Goal: Transaction & Acquisition: Purchase product/service

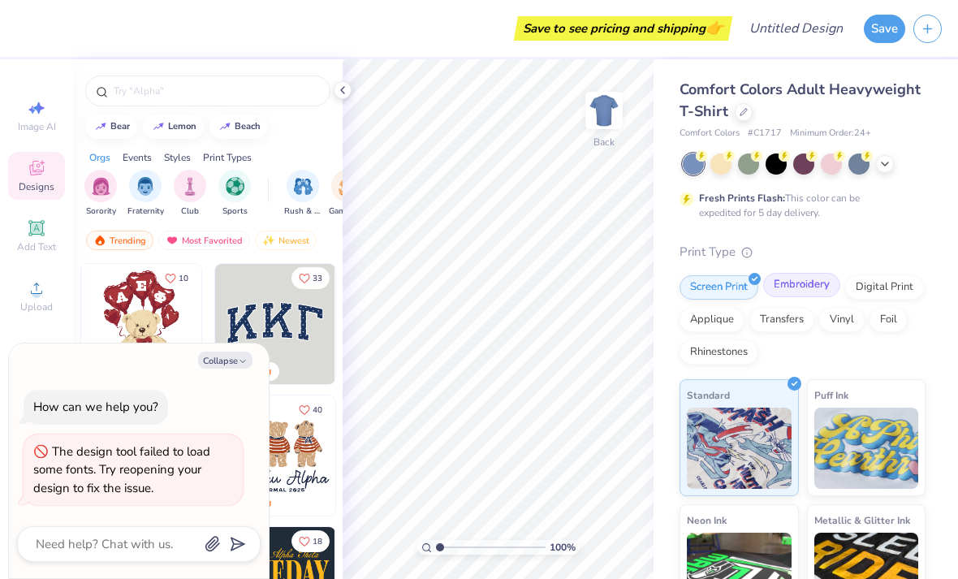
click at [799, 286] on div "Embroidery" at bounding box center [801, 285] width 77 height 24
type textarea "x"
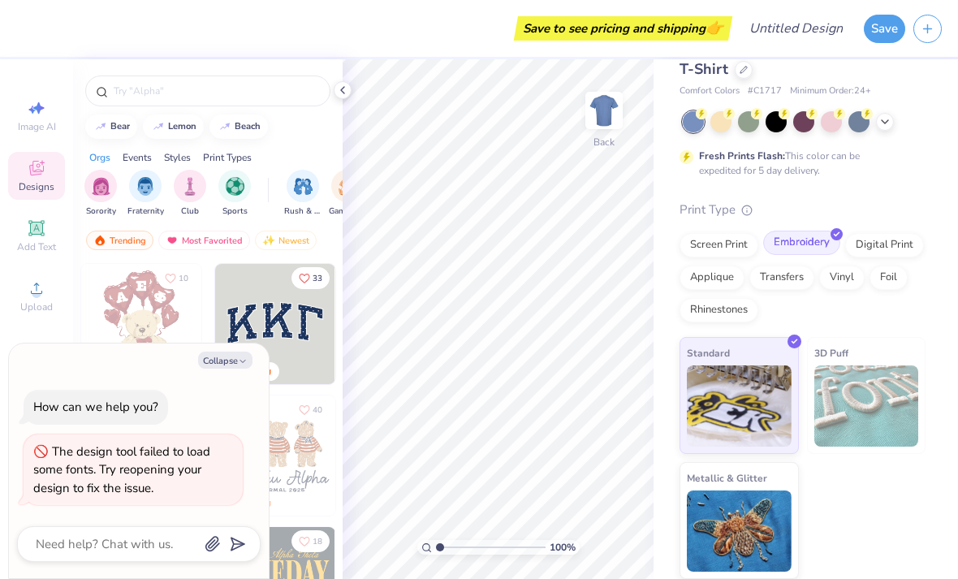
scroll to position [41, 0]
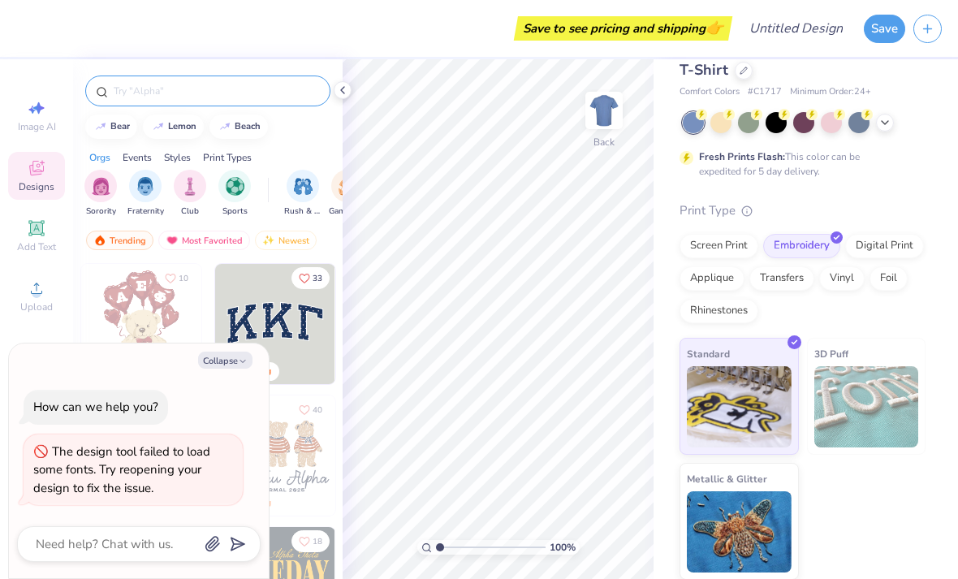
click at [191, 99] on input "text" at bounding box center [216, 91] width 208 height 16
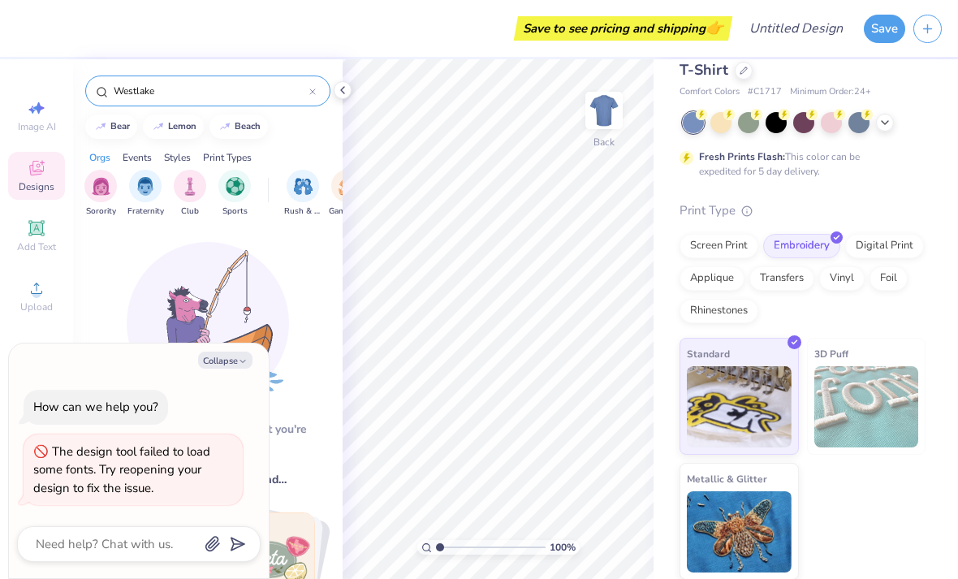
type input "Westlake"
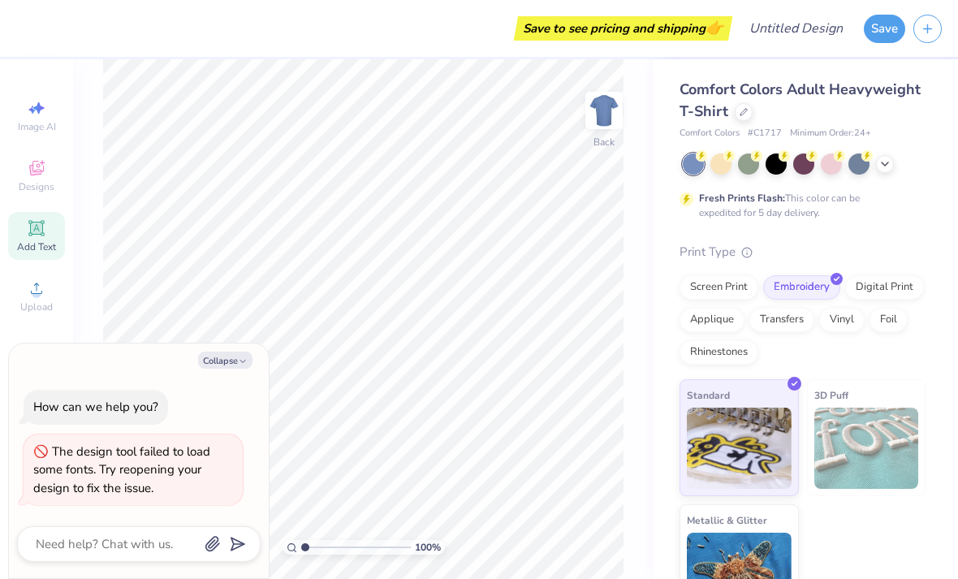
click at [35, 234] on icon at bounding box center [36, 228] width 12 height 12
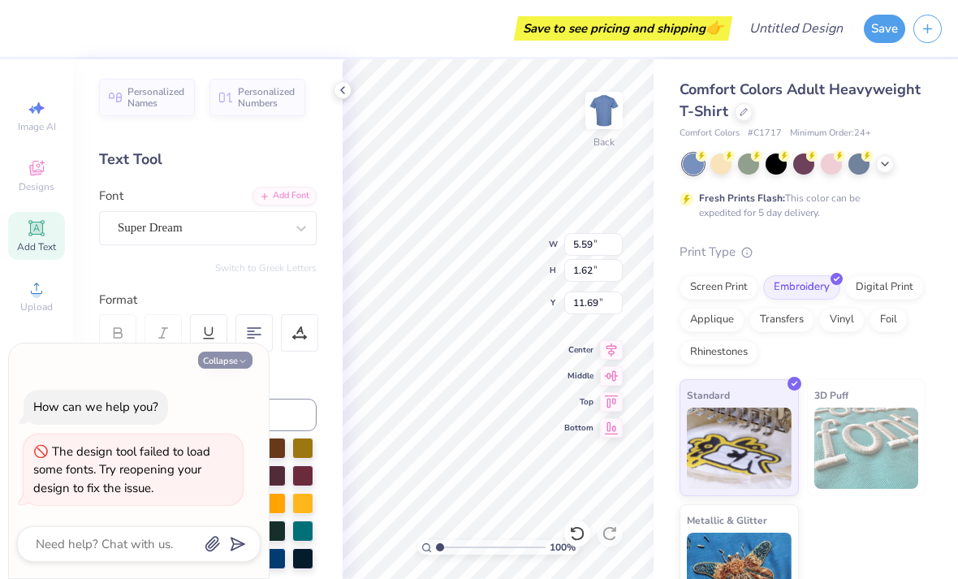
click at [240, 368] on button "Collapse" at bounding box center [225, 359] width 54 height 17
type textarea "x"
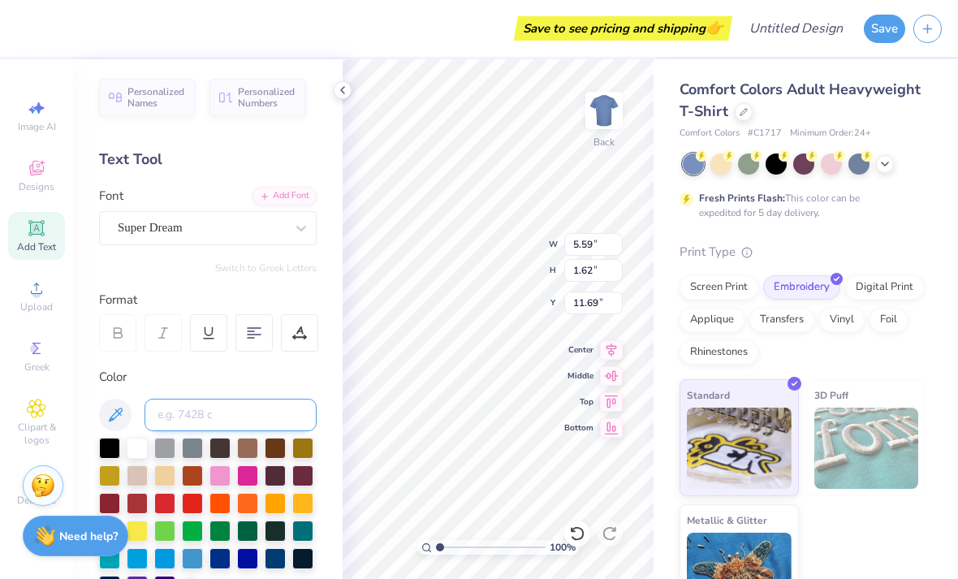
click at [261, 413] on input at bounding box center [230, 414] width 172 height 32
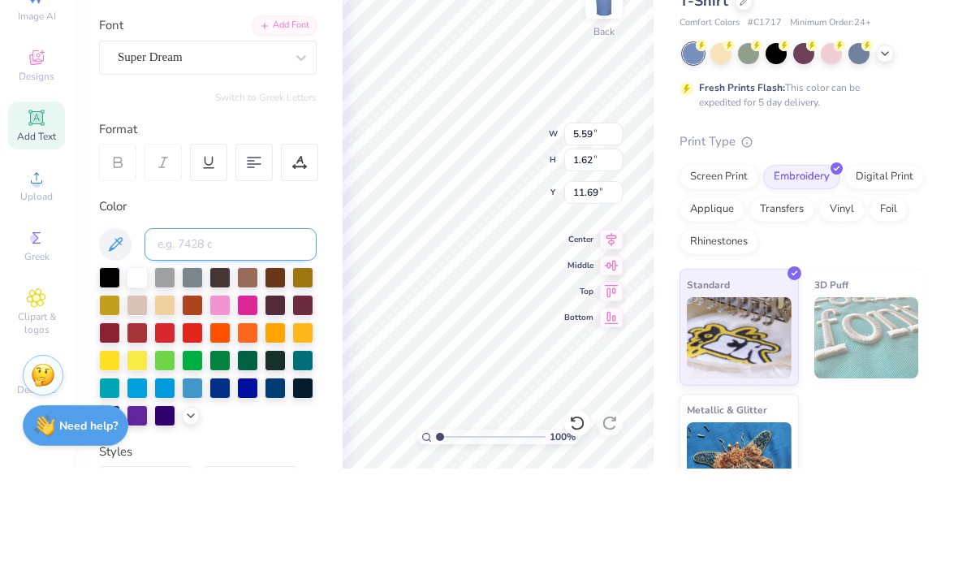
scroll to position [60, 0]
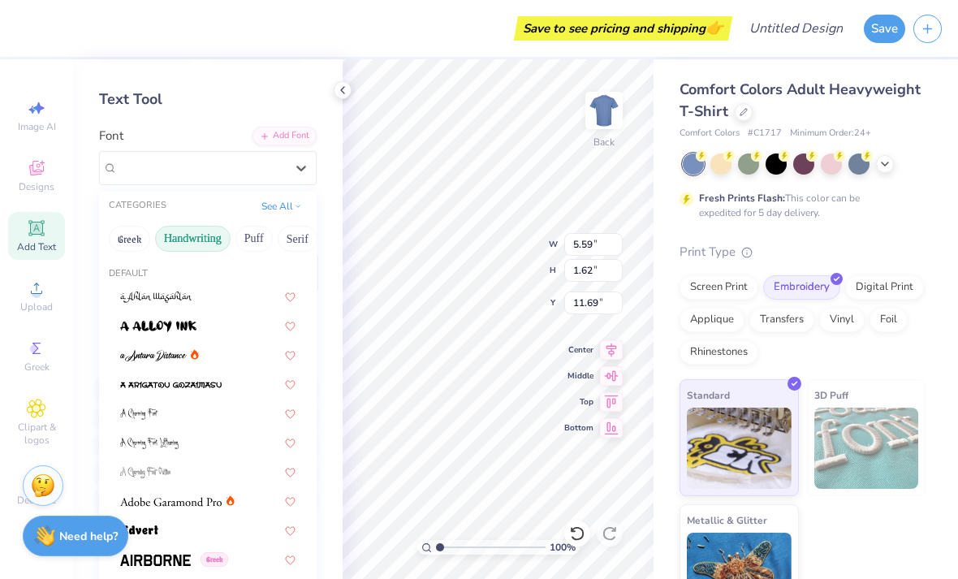
click at [177, 247] on button "Handwriting" at bounding box center [192, 239] width 75 height 26
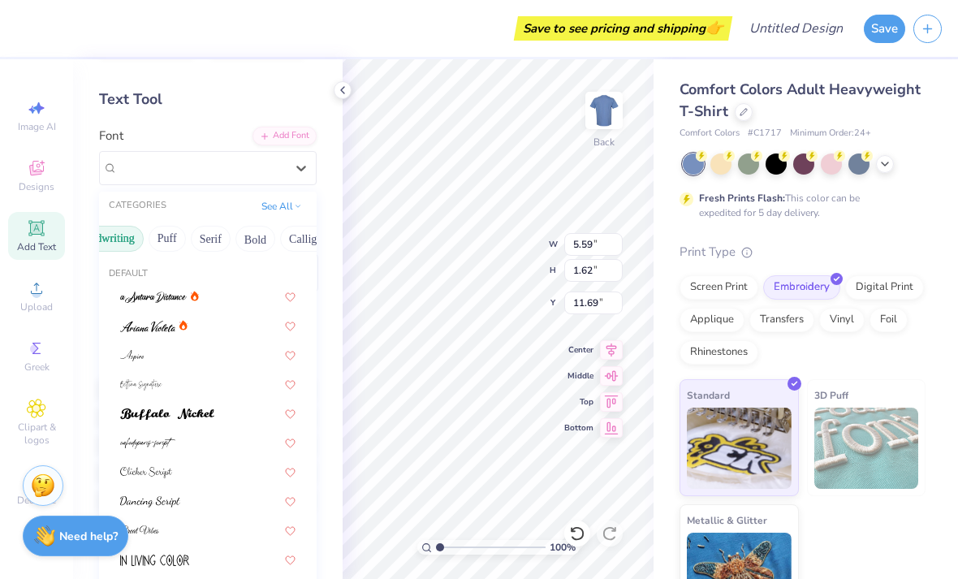
scroll to position [0, 84]
click at [260, 235] on button "Bold" at bounding box center [258, 239] width 40 height 26
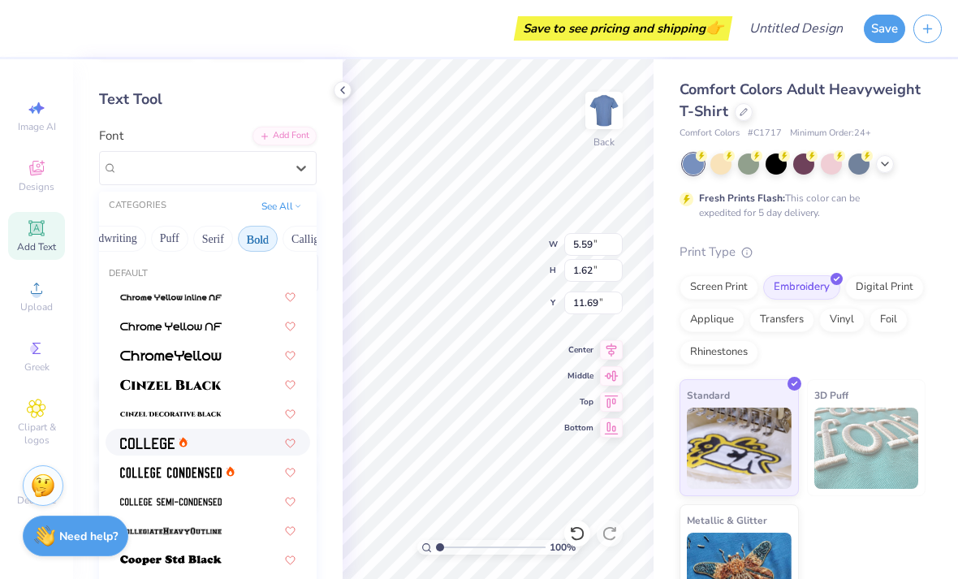
click at [140, 443] on img at bounding box center [147, 442] width 54 height 11
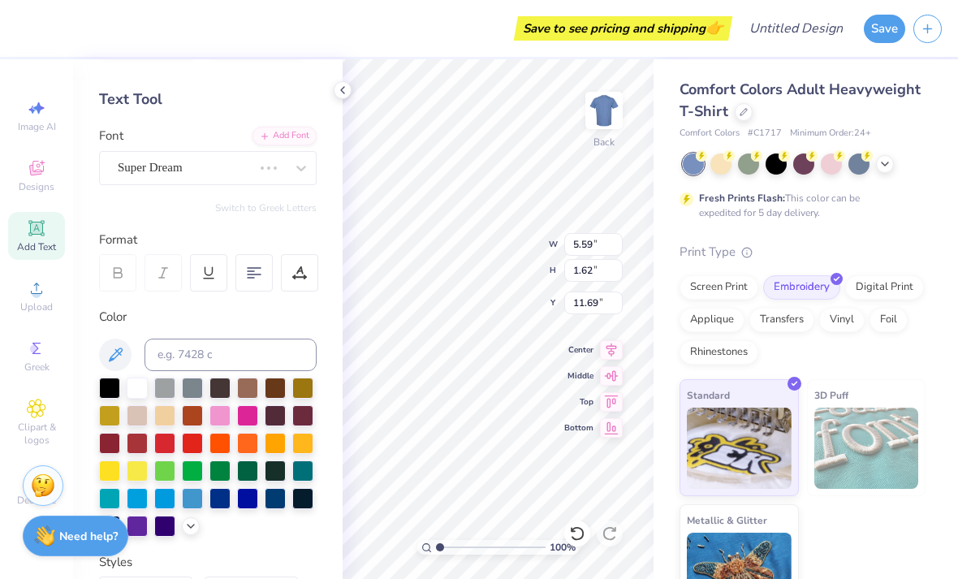
type input "5.08"
type input "1.58"
type input "11.71"
type input "1.42"
type input "3.68"
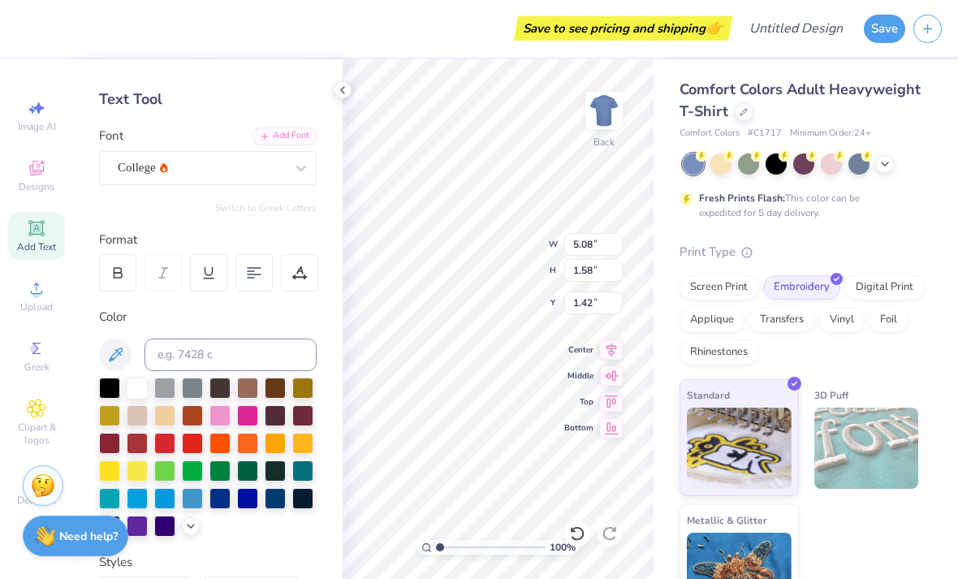
type input "1.15"
type input "1.61"
type textarea "Westlake nhs"
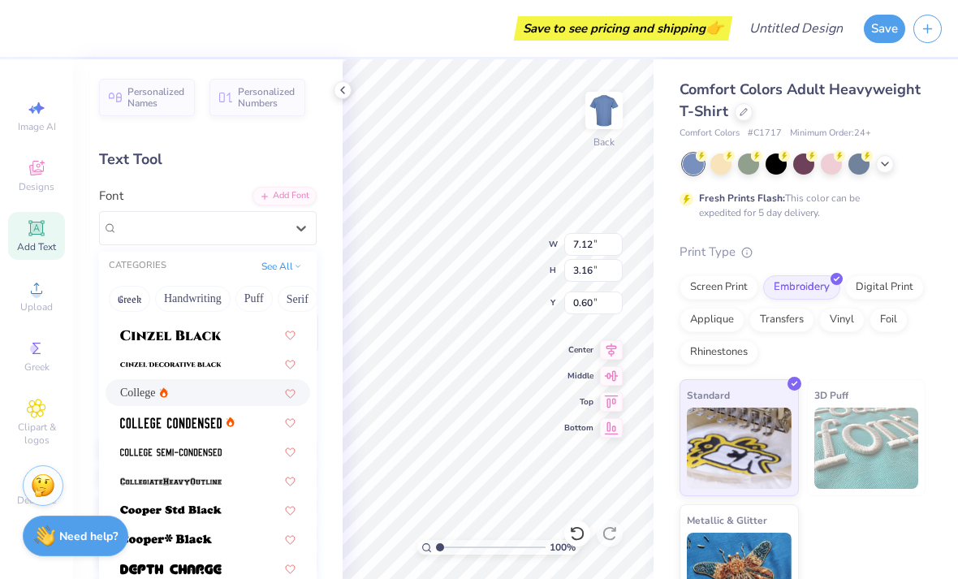
scroll to position [113, 0]
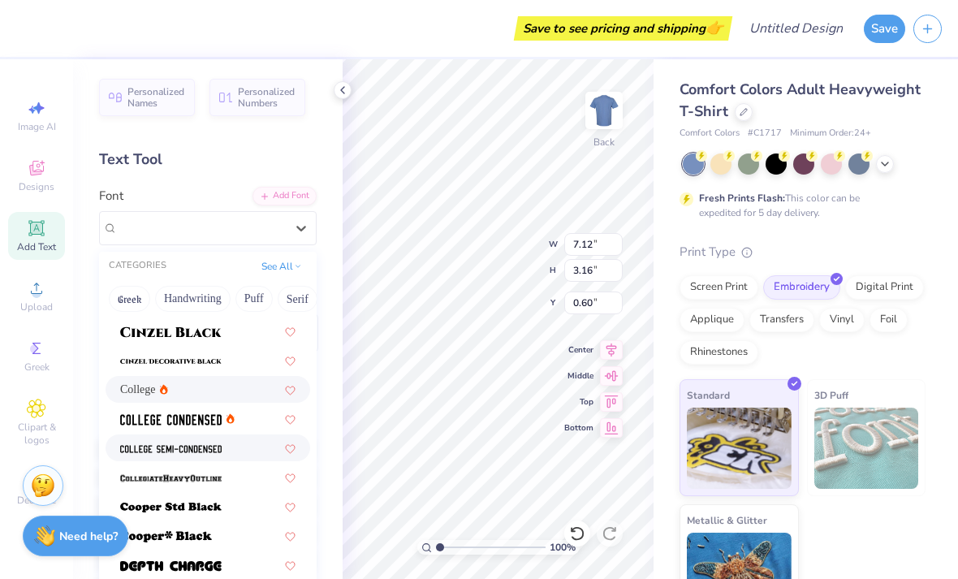
click at [220, 445] on img at bounding box center [170, 448] width 101 height 11
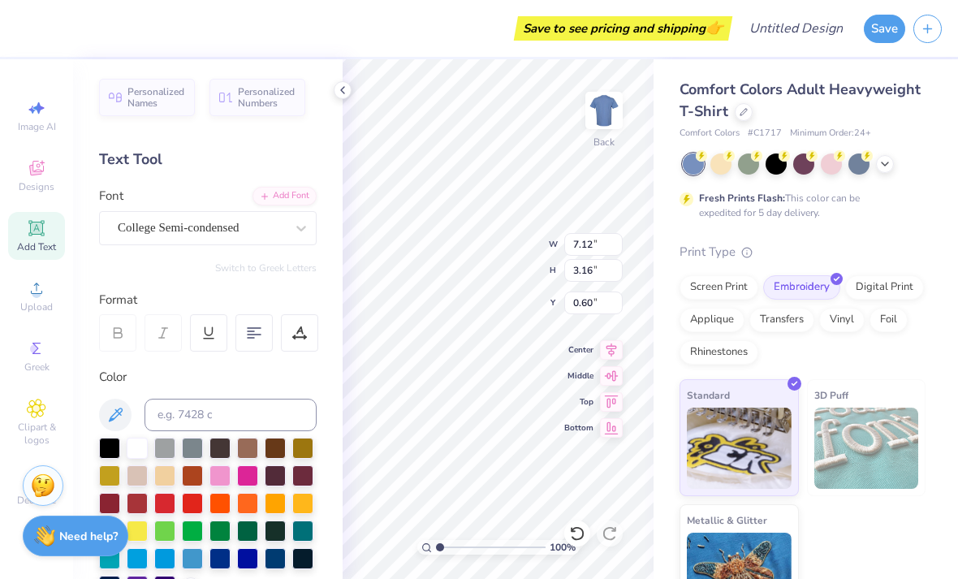
type textarea "whss"
type textarea "ss"
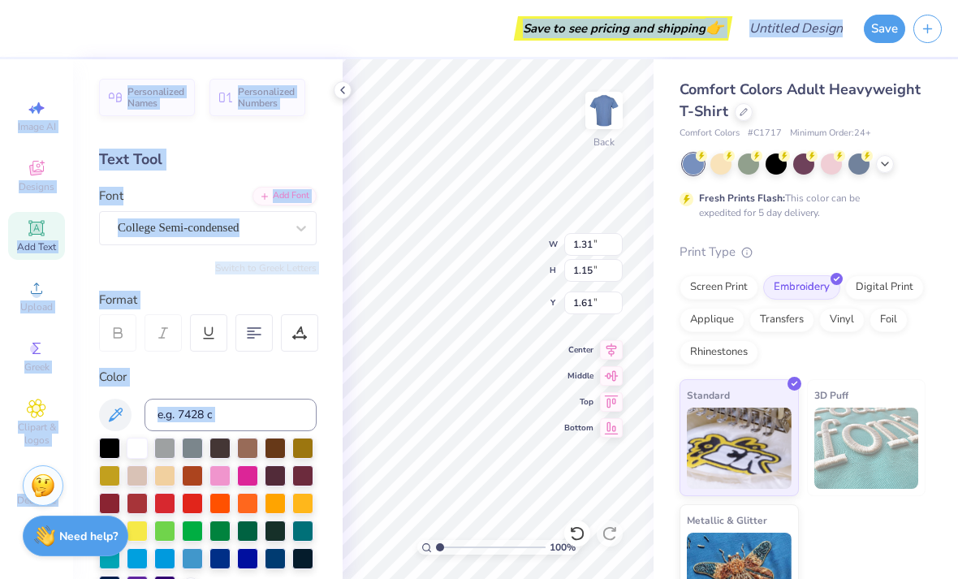
click at [930, 190] on div "Comfort Colors Adult Heavyweight T-Shirt Comfort Colors # C1717 Minimum Order: …" at bounding box center [805, 340] width 304 height 562
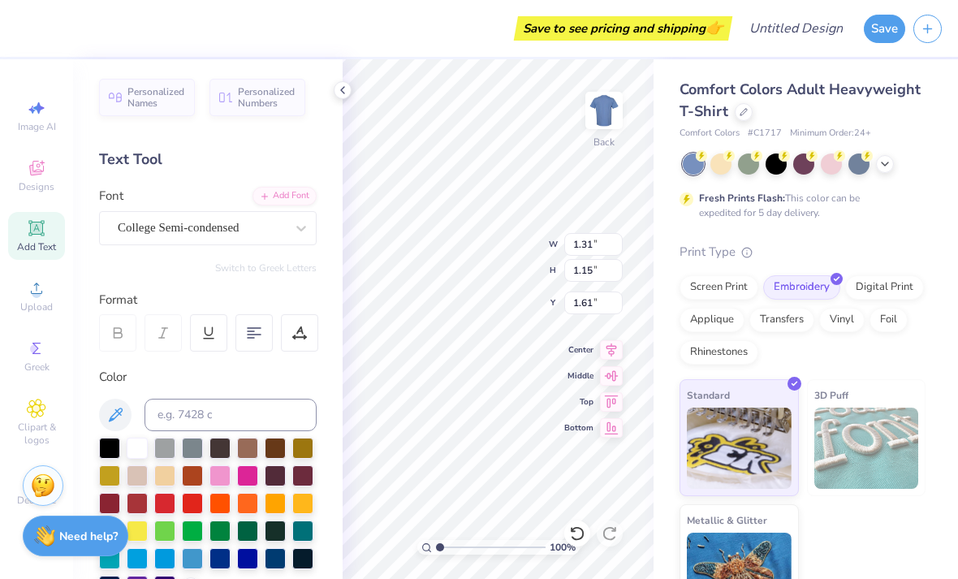
scroll to position [0, 0]
type input "1.36"
type input "1.20"
type input "1.58"
click at [568, 529] on div at bounding box center [577, 533] width 26 height 26
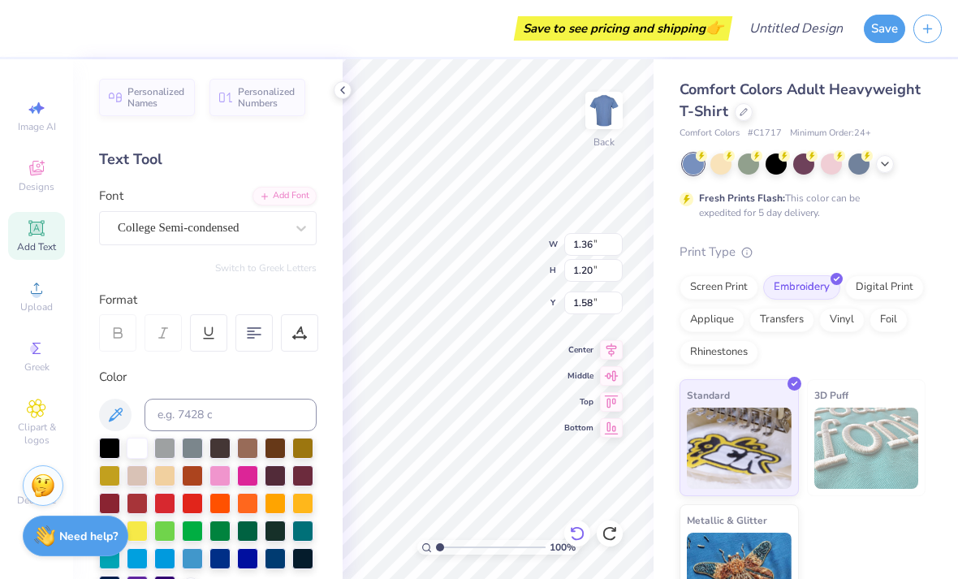
type input "1.31"
type input "1.15"
type input "1.61"
type input "0.76"
type input "0.67"
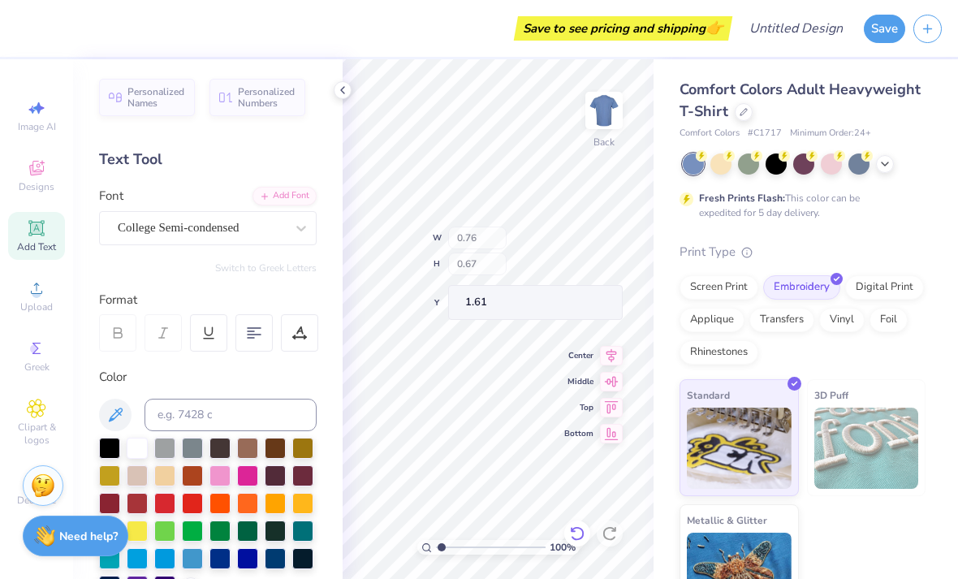
type input "1.2891138775008"
type textarea "x"
type input "1.41809714265639"
type textarea "x"
type input "1.53739275596249"
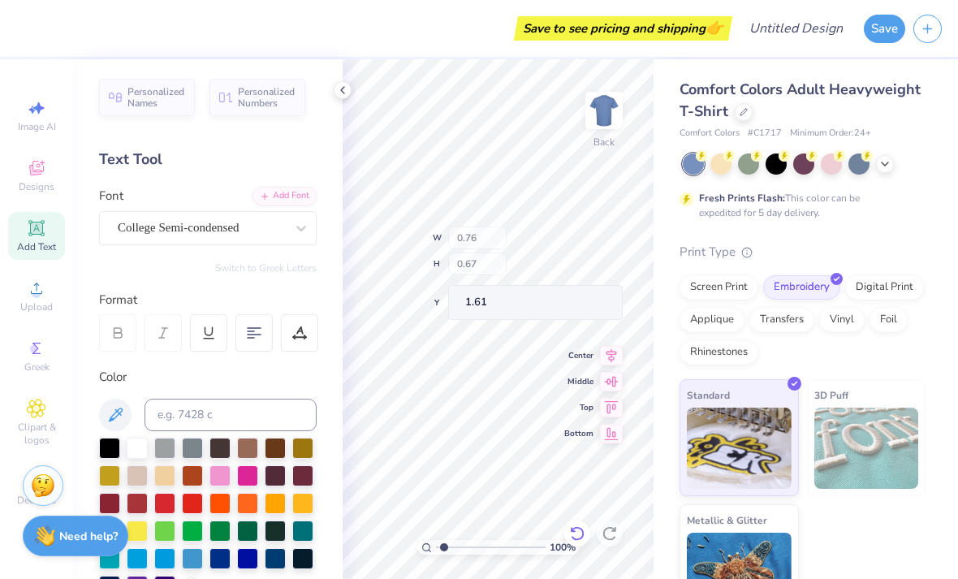
type textarea "x"
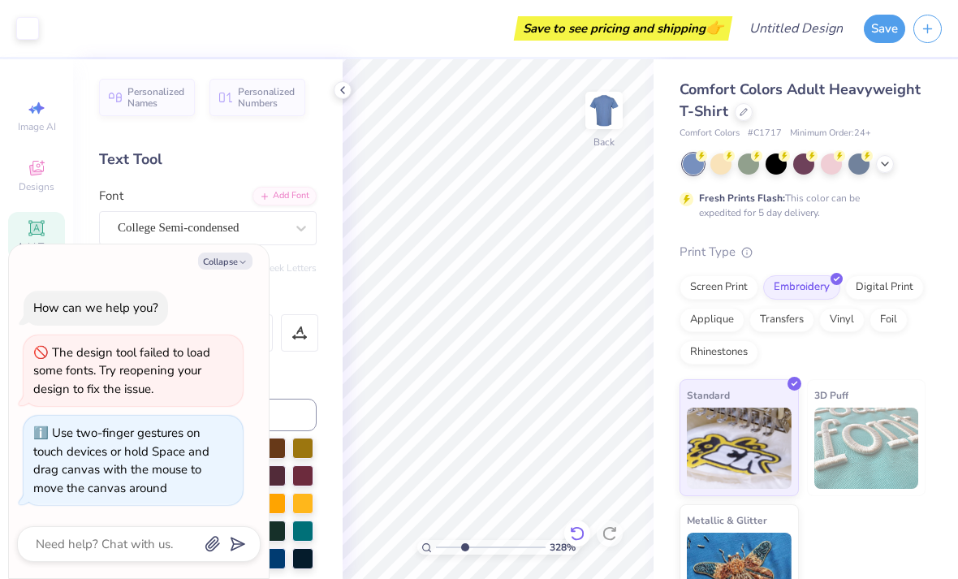
type input "3.27861002786291"
type textarea "x"
type input "3.27861002786291"
type textarea "x"
type input "3.27861002786291"
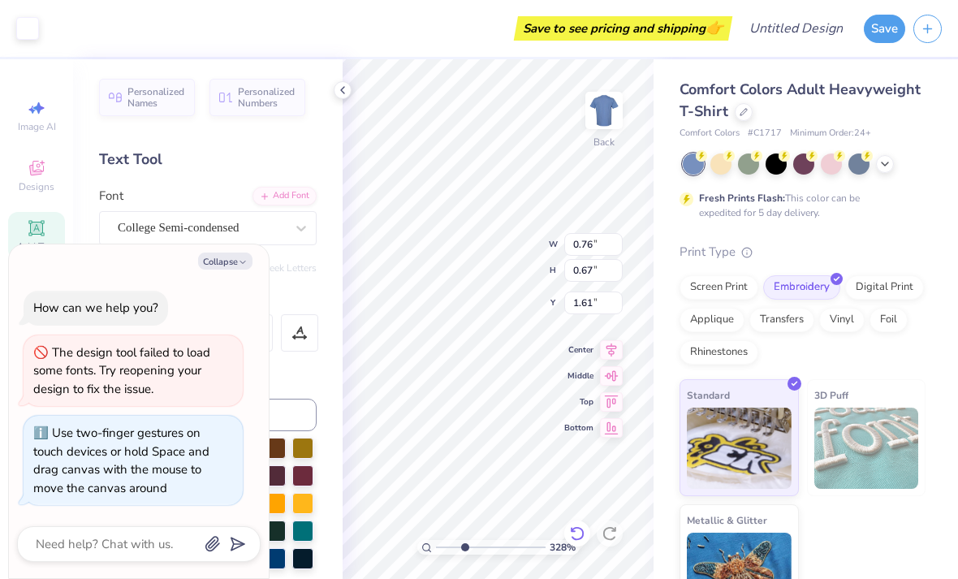
type textarea "x"
type input "3.27861002786291"
type textarea "x"
type textarea "whs nhs"
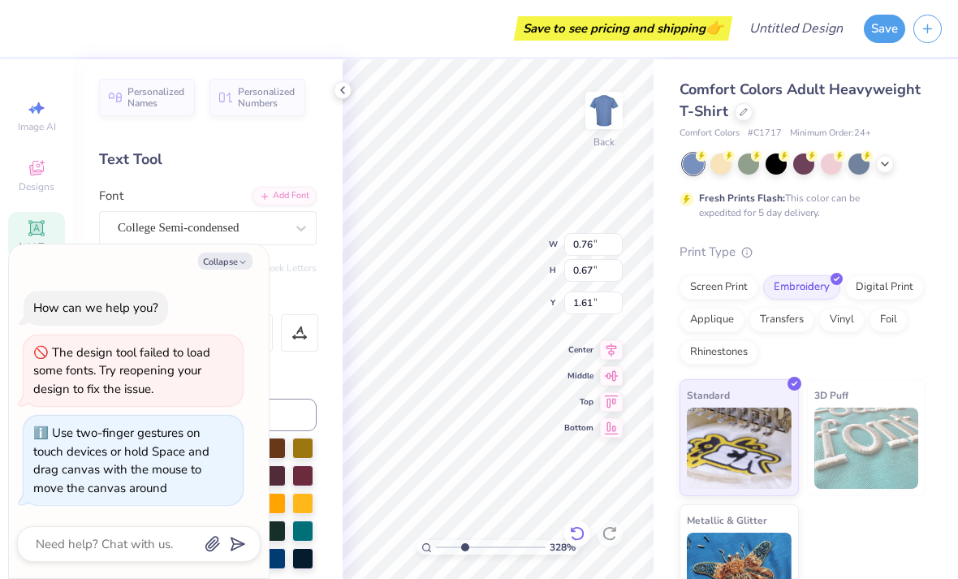
type input "3.27861002786291"
type textarea "x"
type textarea "whs nhs"
type input "3.27861002786291"
type textarea "x"
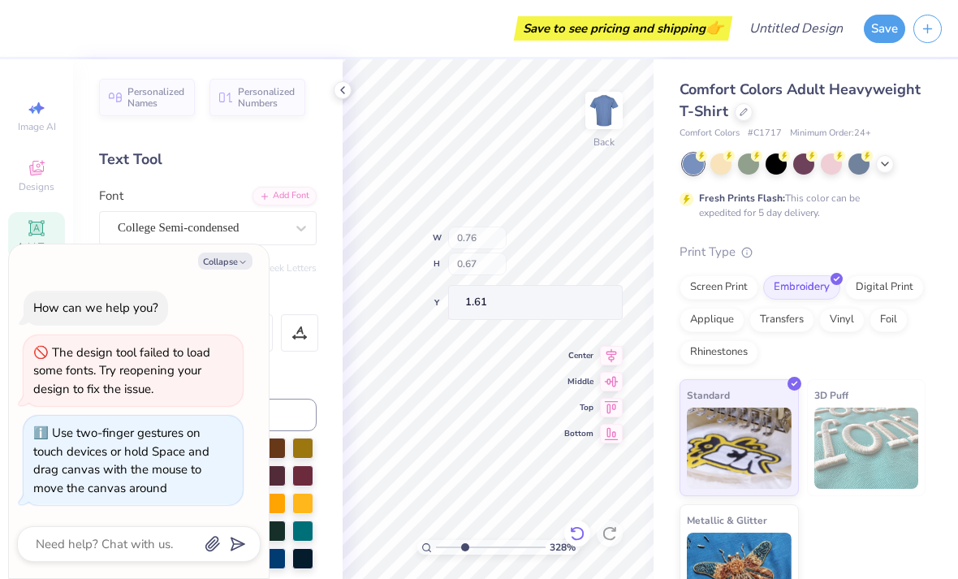
type input "3.27861002786291"
type textarea "x"
type input "6.22136140500049"
type textarea "x"
type input "6.22136140500049"
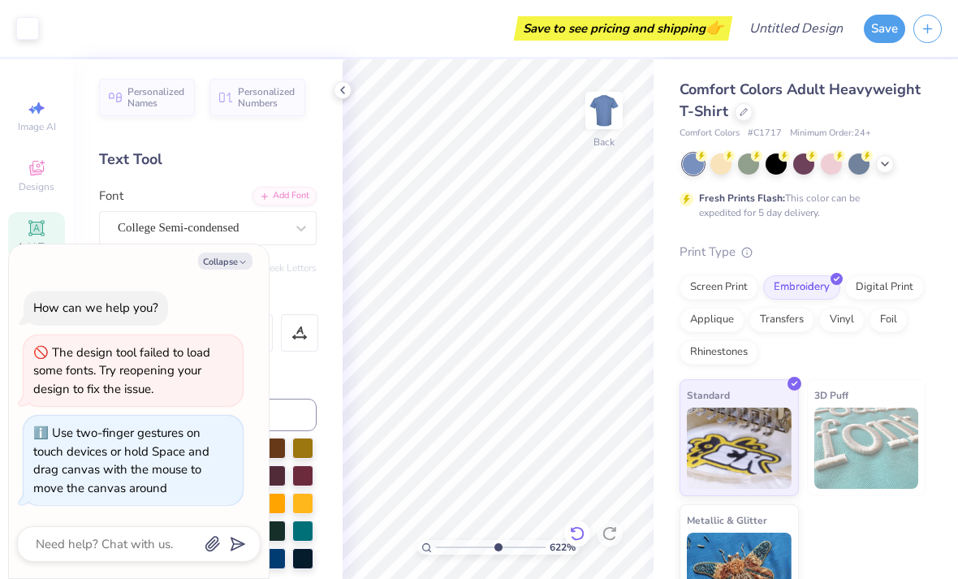
type textarea "x"
type input "6.22136140500049"
type textarea "x"
type input "6.22136140500049"
type textarea "x"
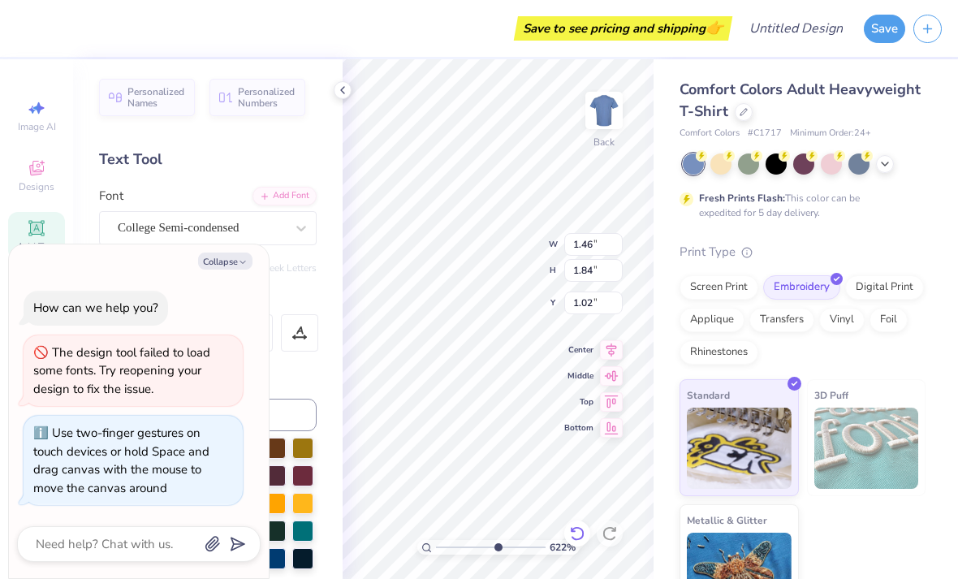
type input "6.22136140500049"
type textarea "x"
type input "2.95"
type input "3.73"
type input "6.22136140500049"
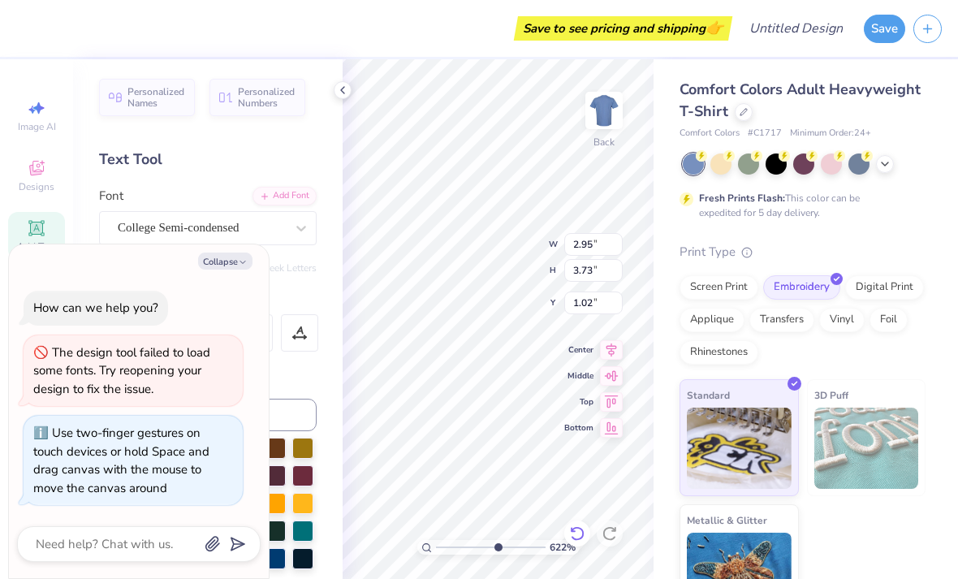
type textarea "x"
type input "6.22136140500049"
type textarea "x"
type input "1.49116165621097"
type textarea "x"
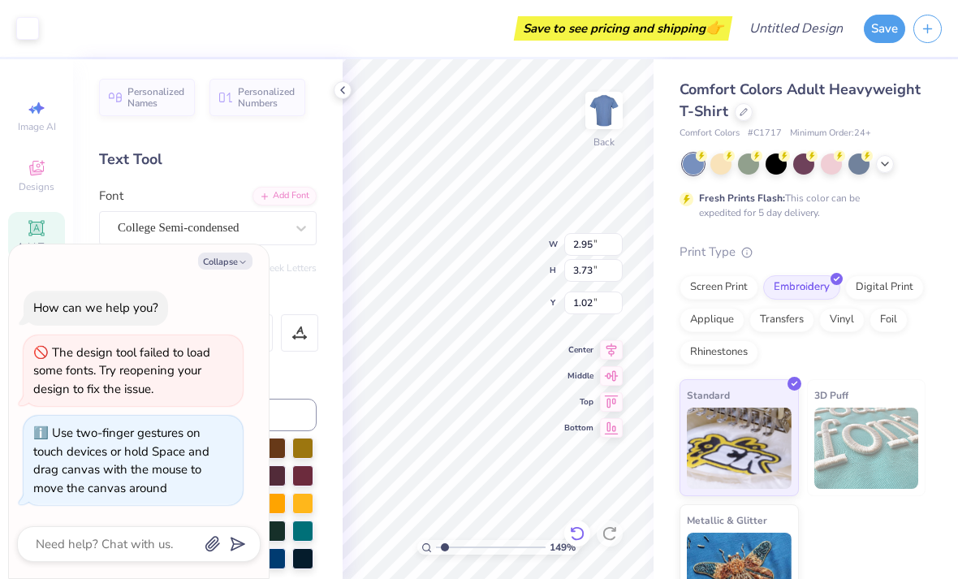
type input "1.49116165621097"
type textarea "x"
type input "1.49116165621097"
type textarea "x"
type input "1.49116165621097"
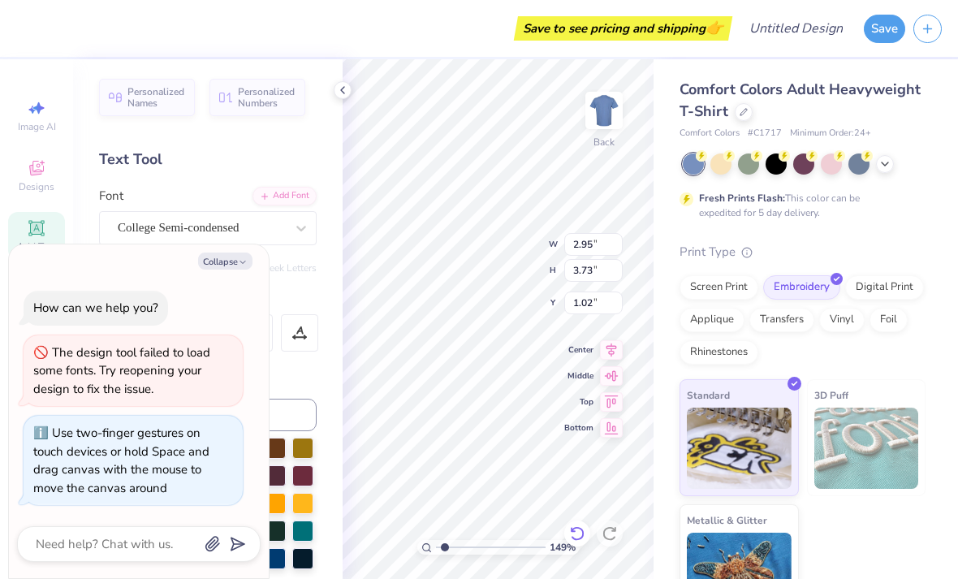
type textarea "x"
type input "1.49116165621097"
type textarea "x"
type input "2.81"
type input "1.49116165621097"
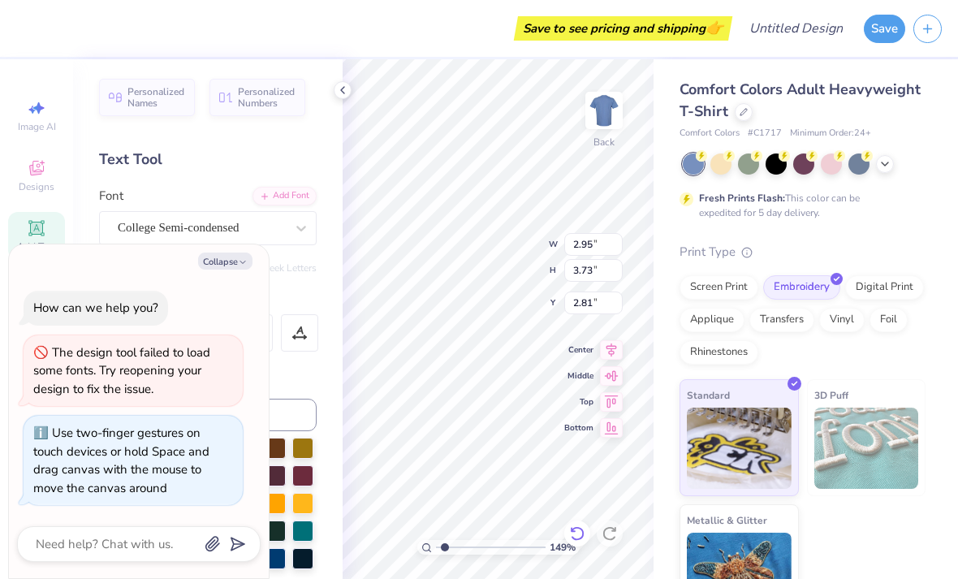
type textarea "x"
type input "1.49116165621097"
type textarea "x"
type input "1.49116165621097"
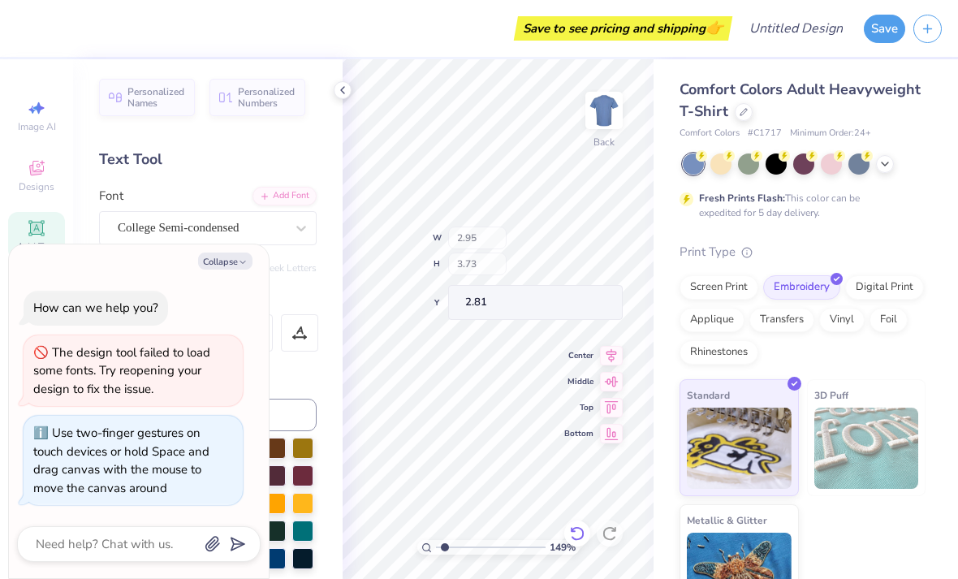
type textarea "x"
type input "1.49116165621097"
type textarea "x"
type input "1.49116165621097"
type textarea "x"
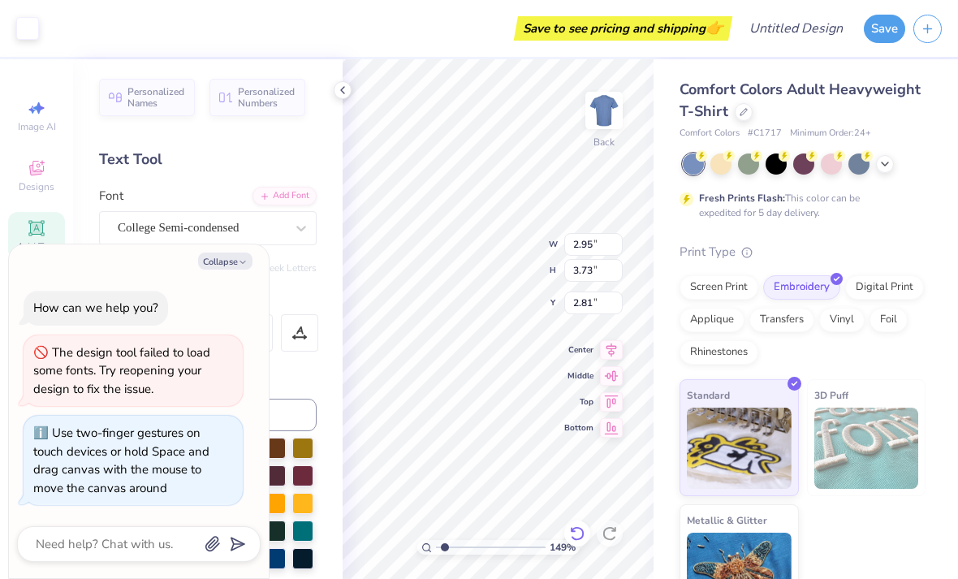
type input "1.49116165621097"
type textarea "x"
type input "1.49116165621097"
type textarea "x"
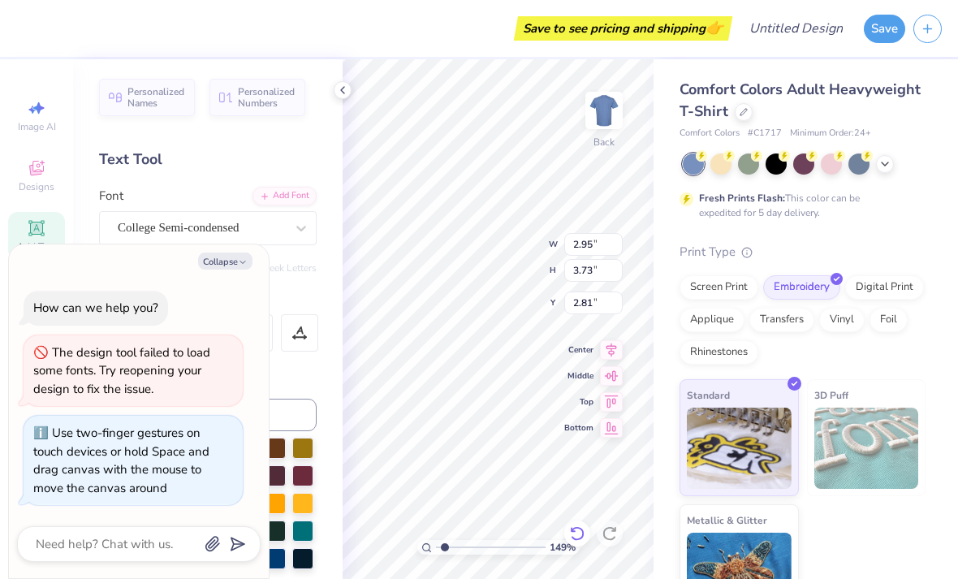
type textarea "whwhs"
type input "1.49116165621097"
type textarea "x"
type textarea "whwhs"
type input "1.49116165621097"
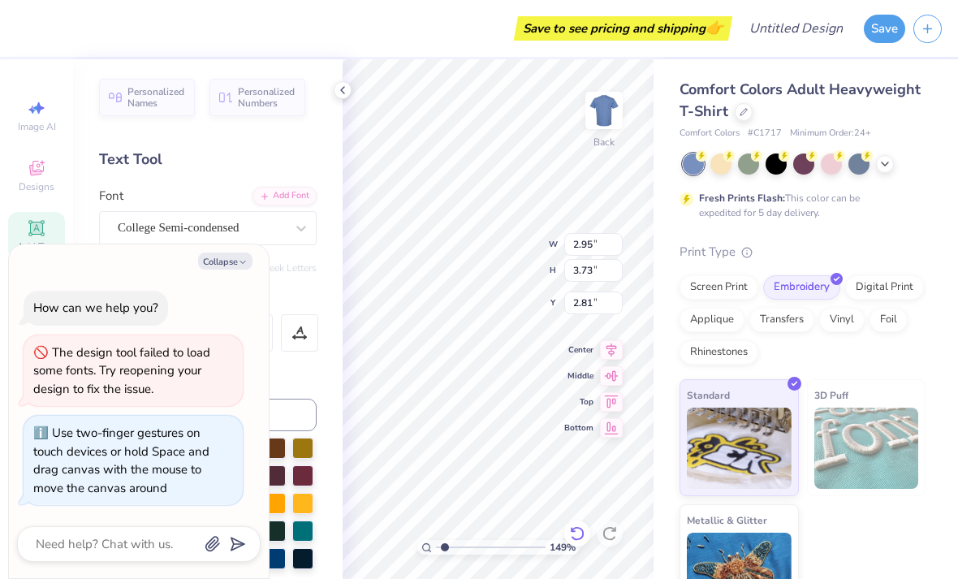
type textarea "x"
type input "1.49116165621097"
type textarea "x"
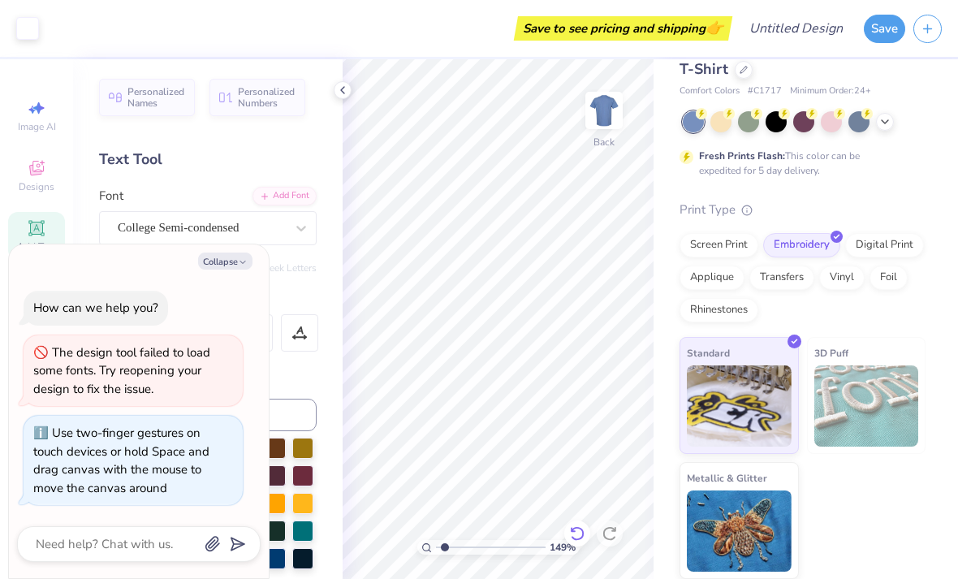
type input "1.49116165621097"
type textarea "x"
type input "1.49116165621097"
type textarea "x"
type input "1.49116165621097"
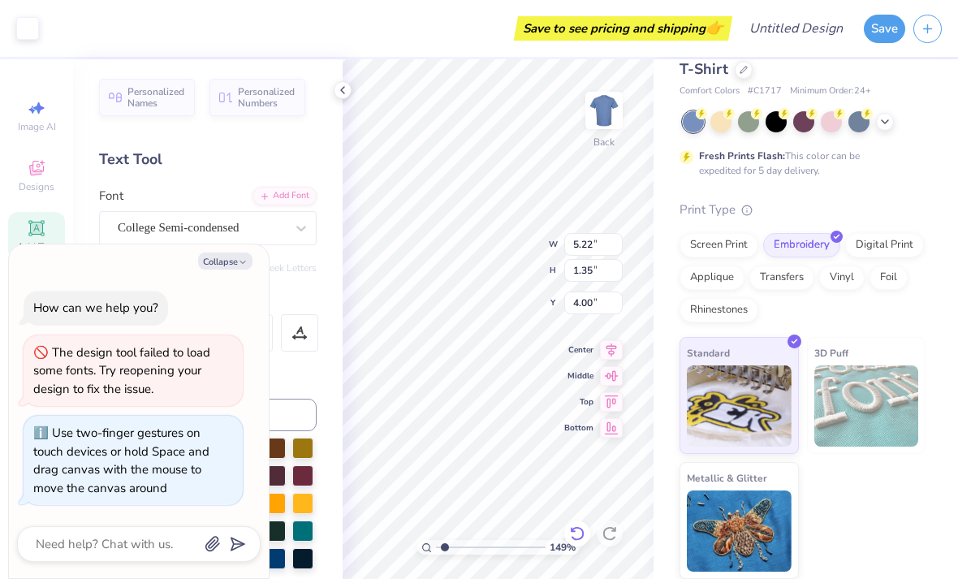
type textarea "x"
type input "1.49116165621097"
type textarea "x"
type input "1.49116165621097"
type textarea "x"
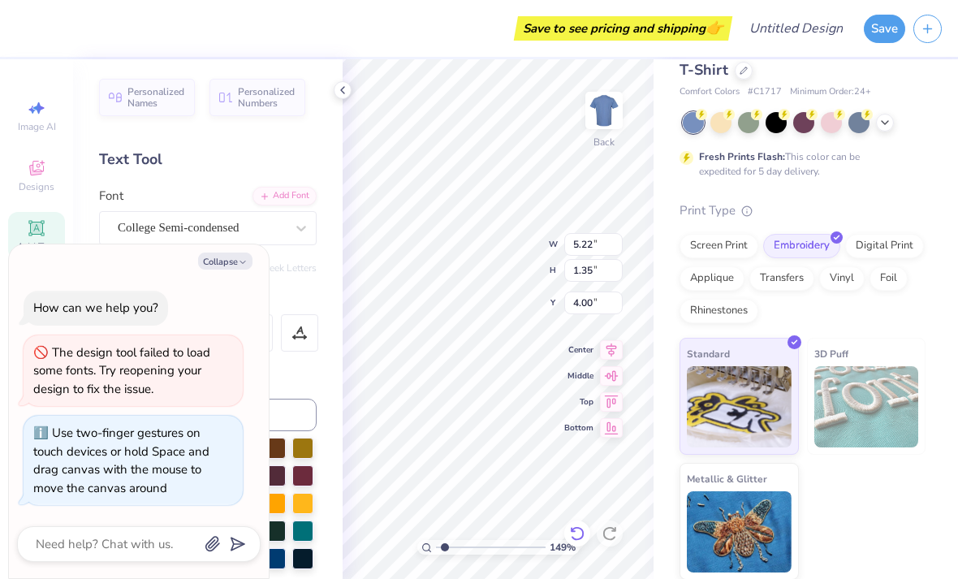
scroll to position [0, 1]
type textarea "whs"
type input "1.49116165621097"
type textarea "x"
type input "1.49116165621097"
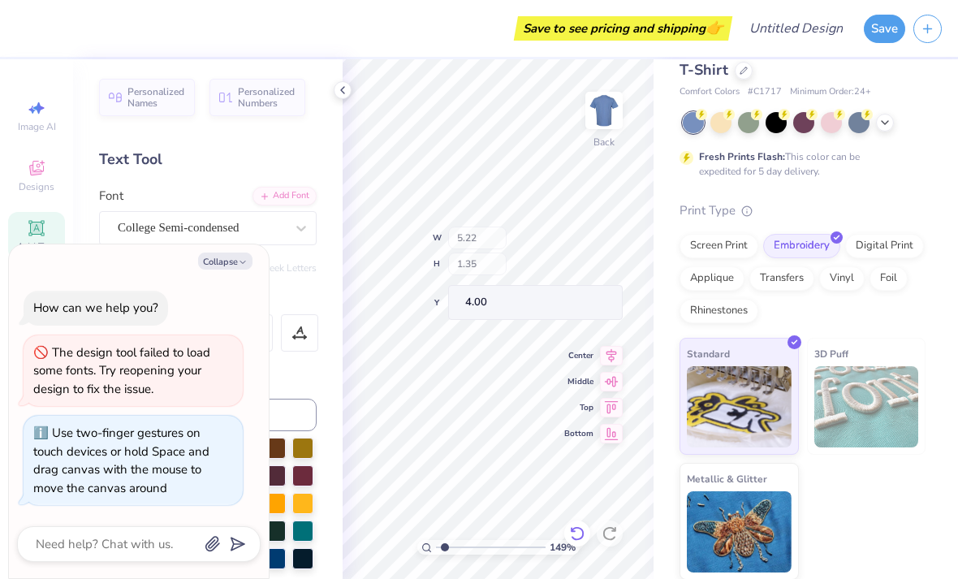
type textarea "x"
type input "3.22027237185013"
type textarea "x"
type input "3.22027237185013"
type textarea "x"
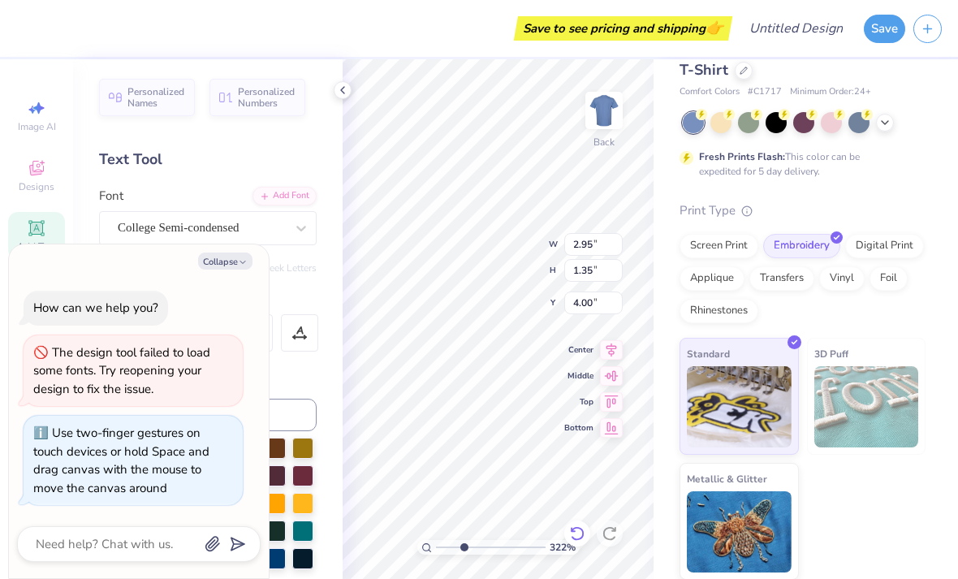
type input "3.22027237185013"
type textarea "x"
type input "3.22027237185013"
type textarea "x"
type input "2.32"
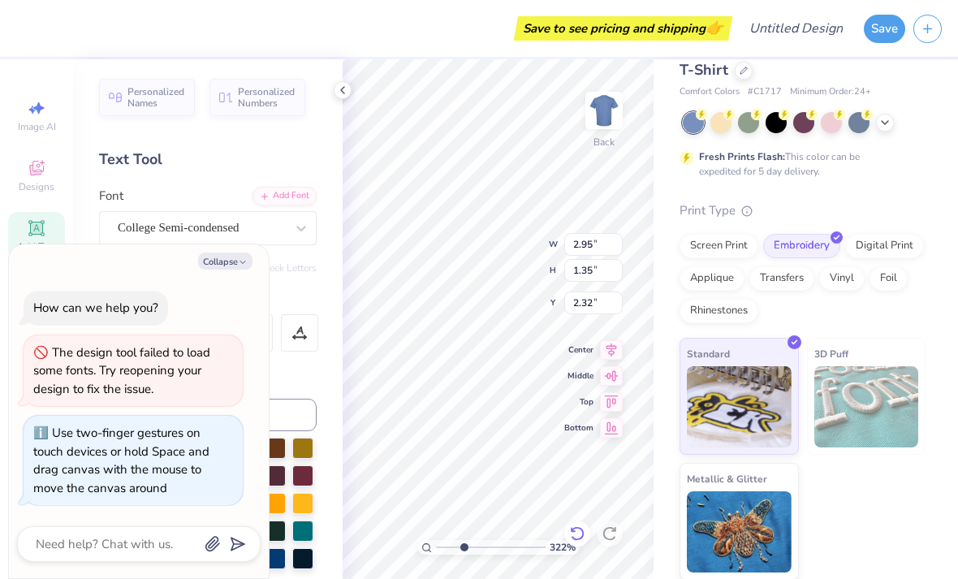
type input "3.22027237185013"
type textarea "x"
type input "3.22027237185013"
type textarea "x"
type input "1"
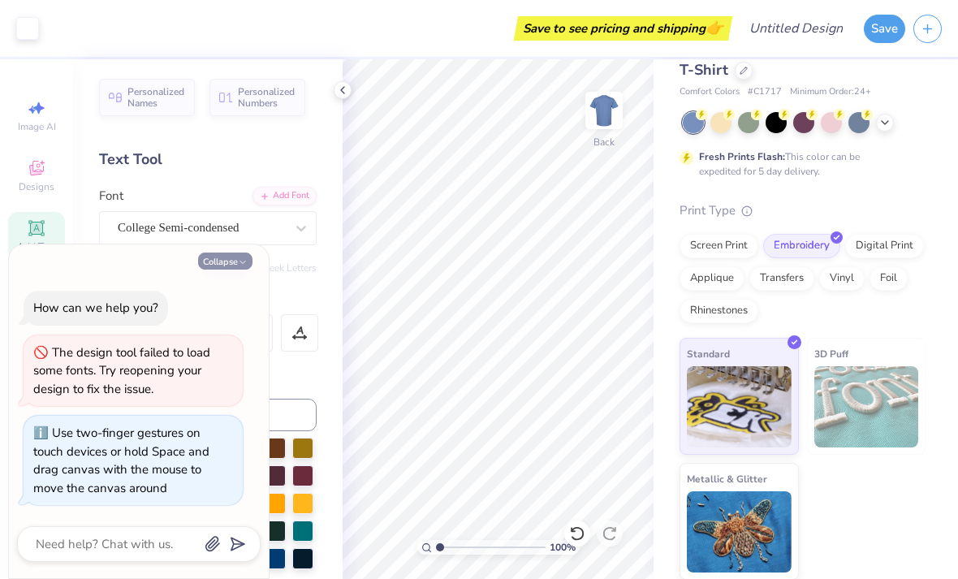
click at [247, 267] on icon "button" at bounding box center [243, 262] width 10 height 10
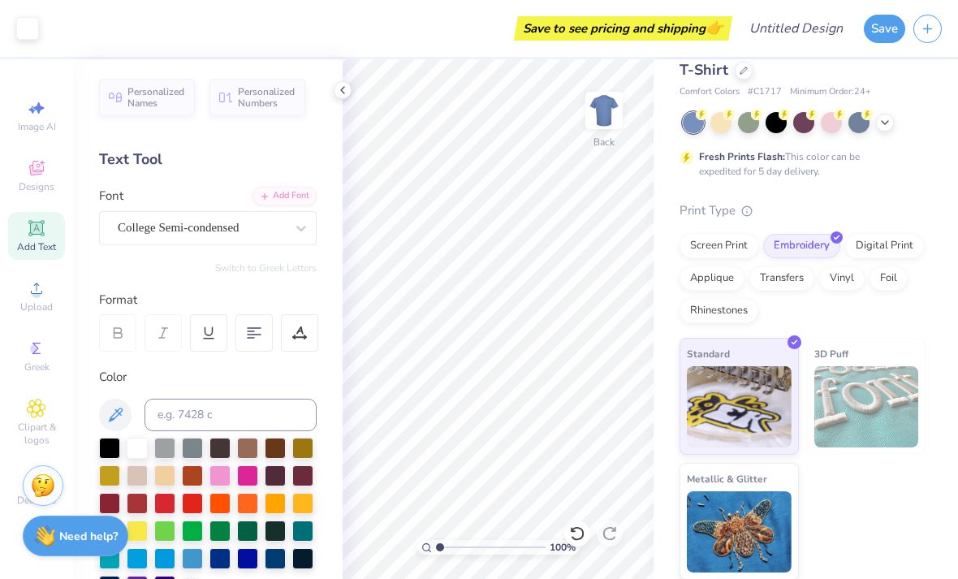
type textarea "x"
click at [32, 245] on span "Add Text" at bounding box center [36, 246] width 39 height 13
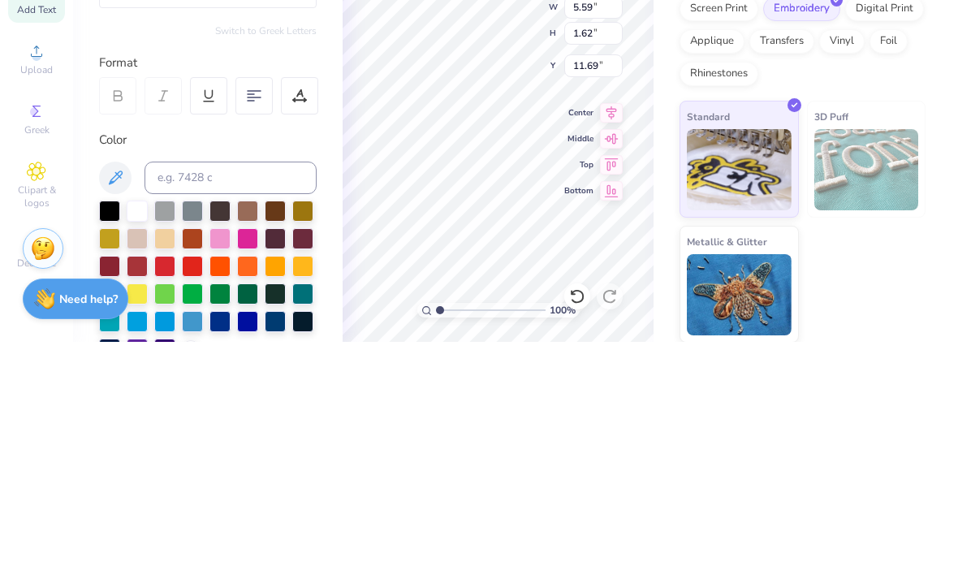
scroll to position [0, 0]
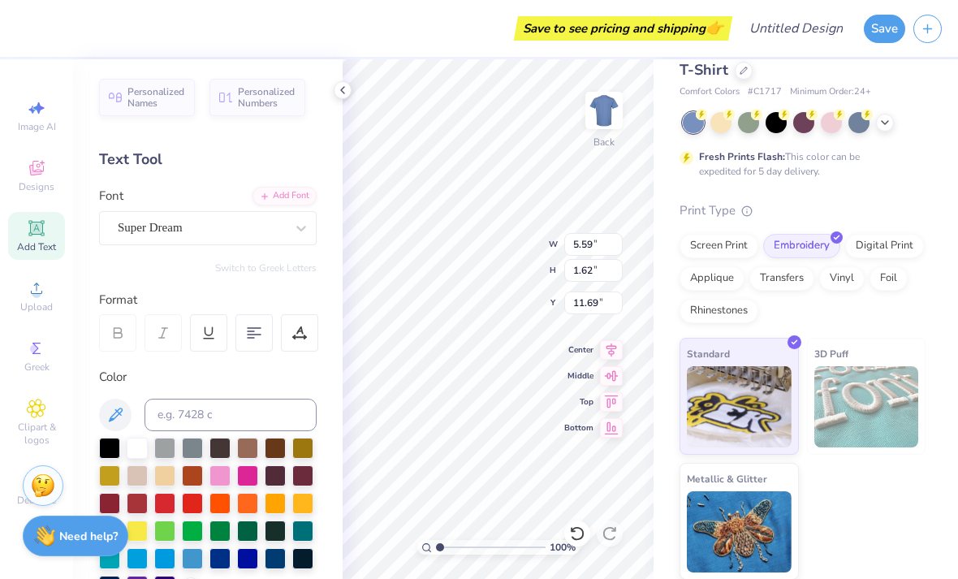
type textarea "nhs"
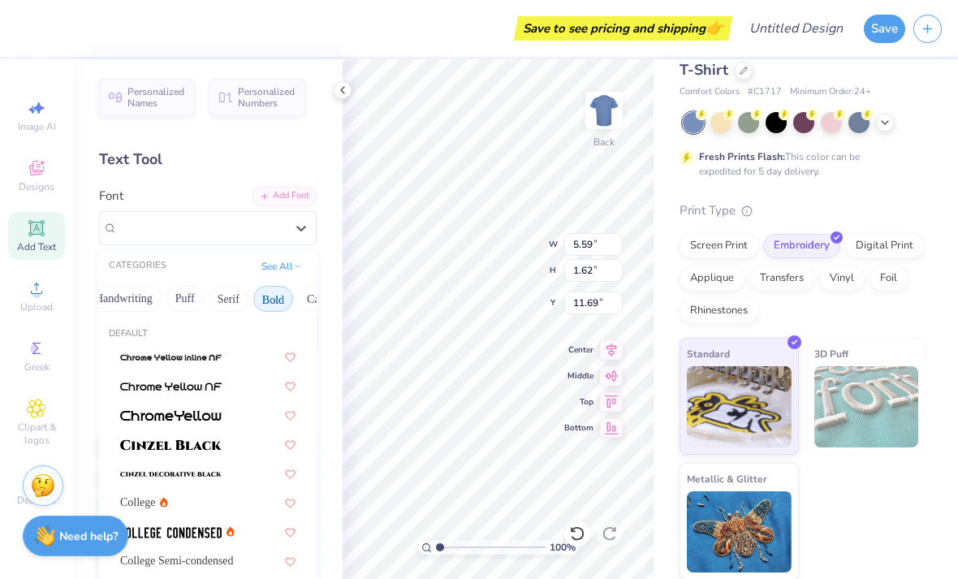
scroll to position [0, 78]
click at [265, 297] on button "Bold" at bounding box center [264, 299] width 40 height 26
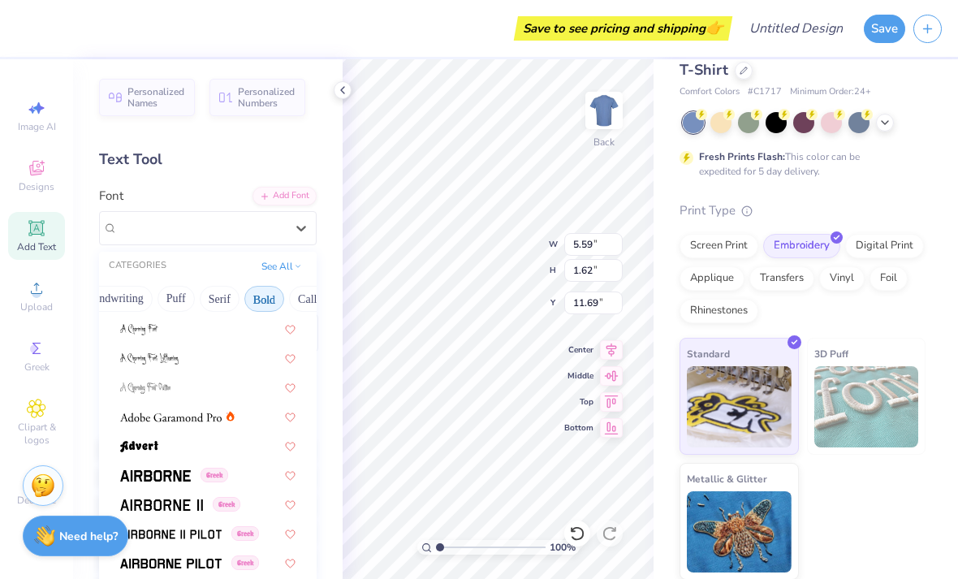
scroll to position [161, 0]
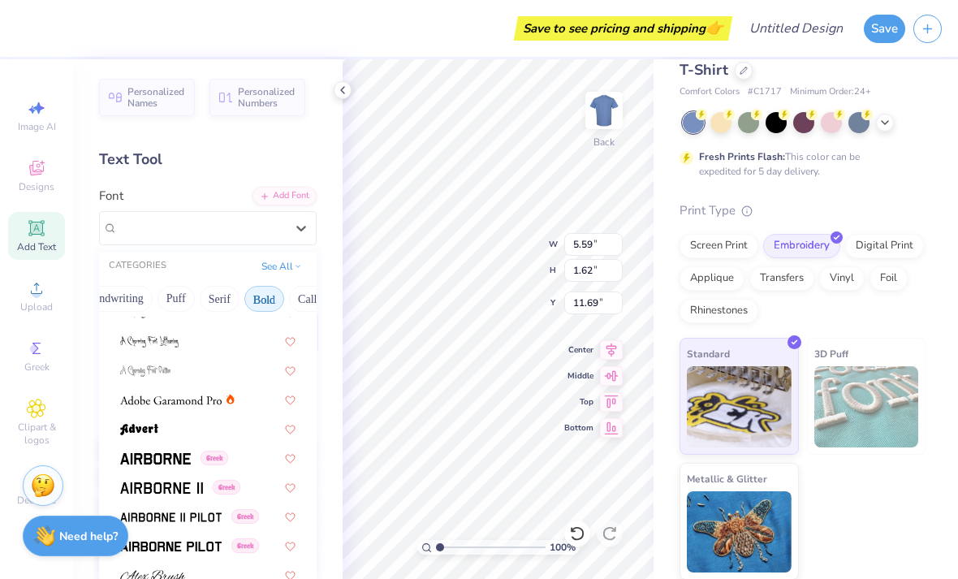
click at [268, 300] on button "Bold" at bounding box center [264, 299] width 40 height 26
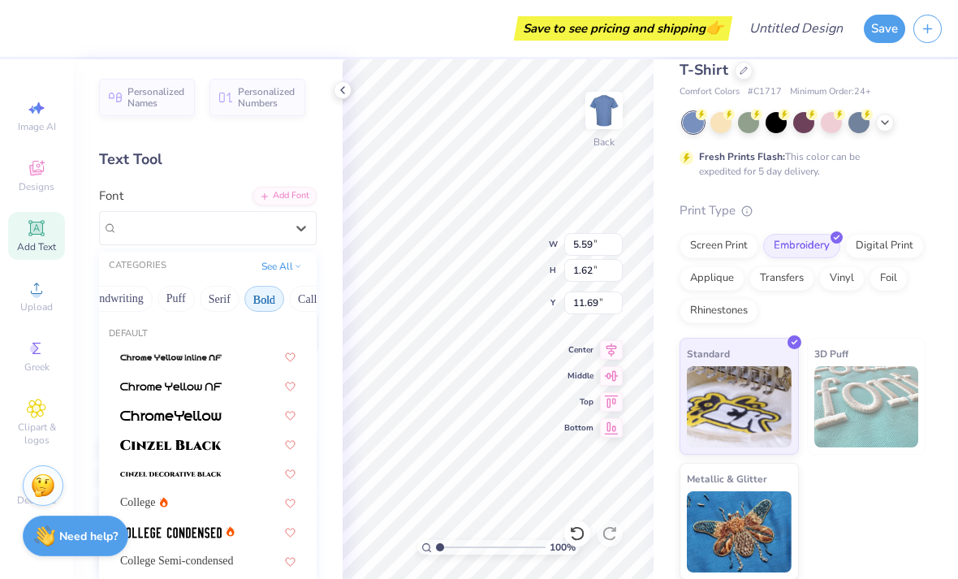
scroll to position [24, 0]
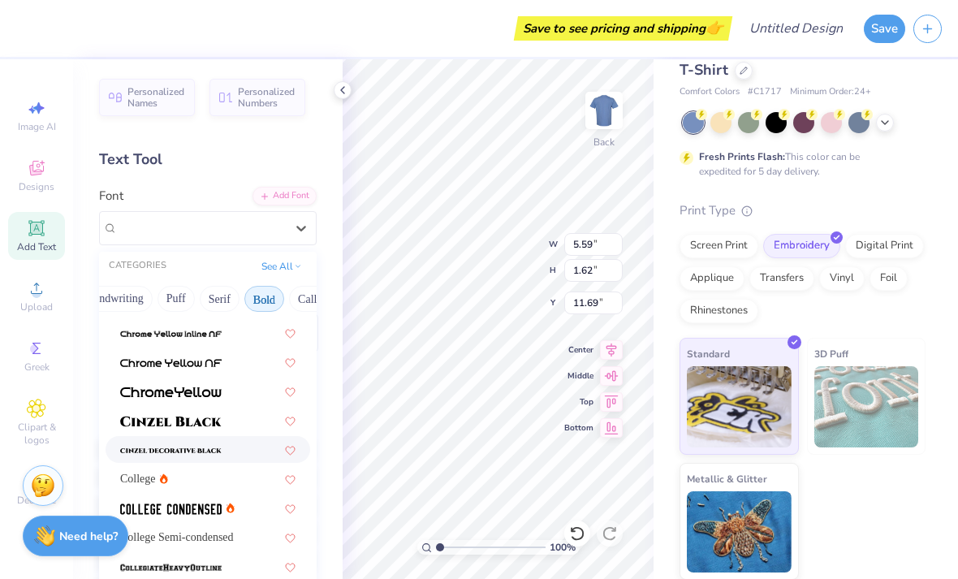
click at [221, 445] on img at bounding box center [170, 450] width 101 height 11
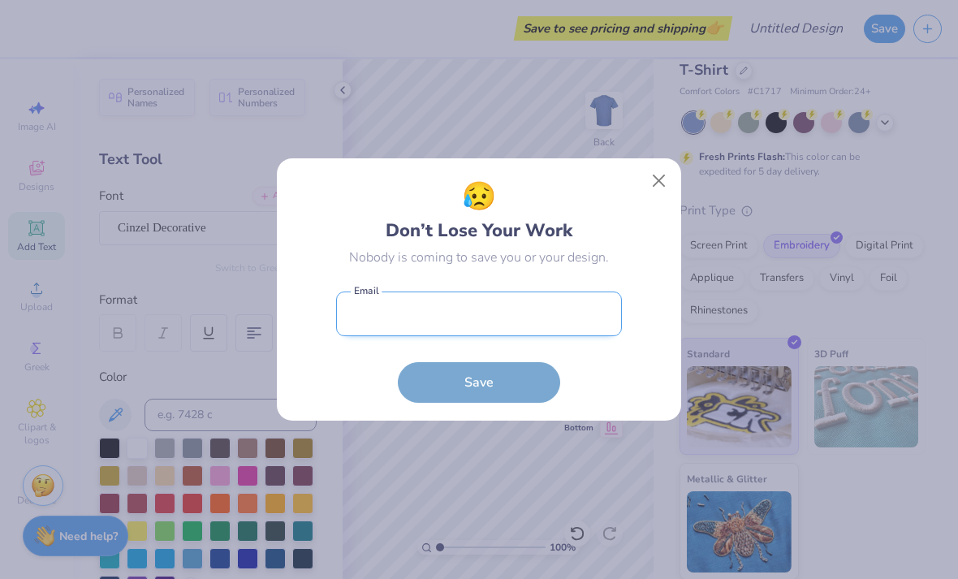
click at [526, 316] on input "email" at bounding box center [479, 313] width 286 height 45
type input "5.41"
type input "1.69"
type input "11.66"
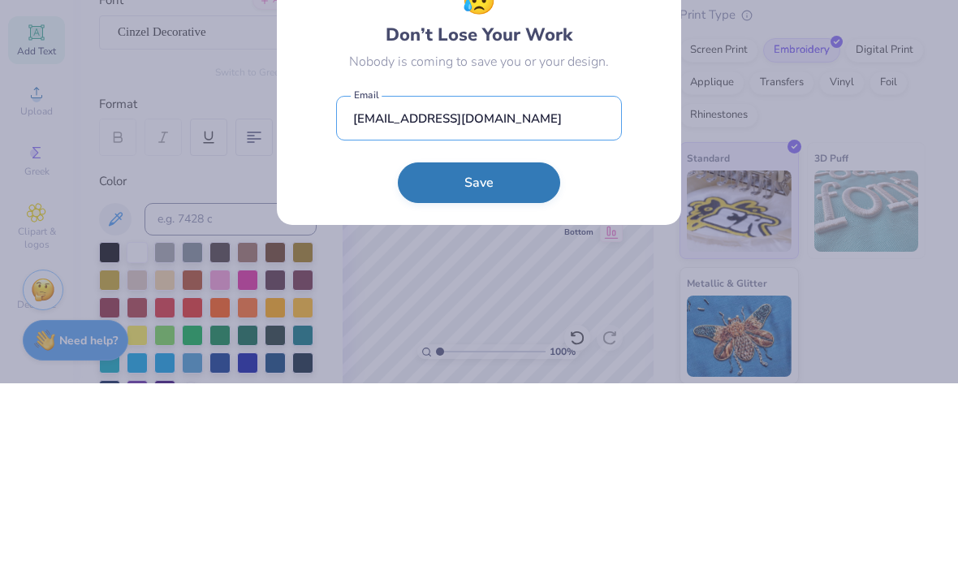
type input "[EMAIL_ADDRESS][DOMAIN_NAME]"
click at [487, 358] on button "Save" at bounding box center [479, 378] width 162 height 41
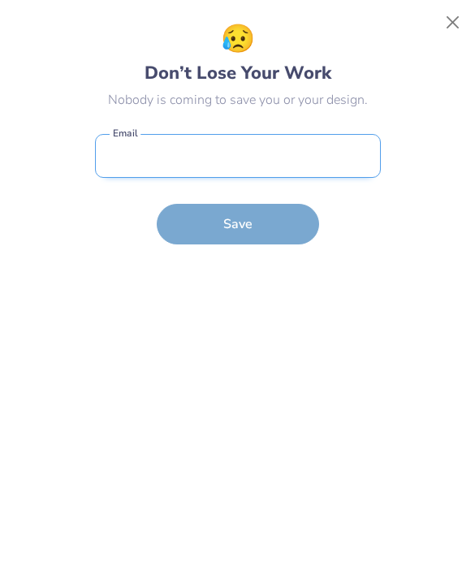
click at [289, 157] on input "email" at bounding box center [238, 156] width 286 height 45
click at [445, 24] on button "Close" at bounding box center [452, 22] width 31 height 31
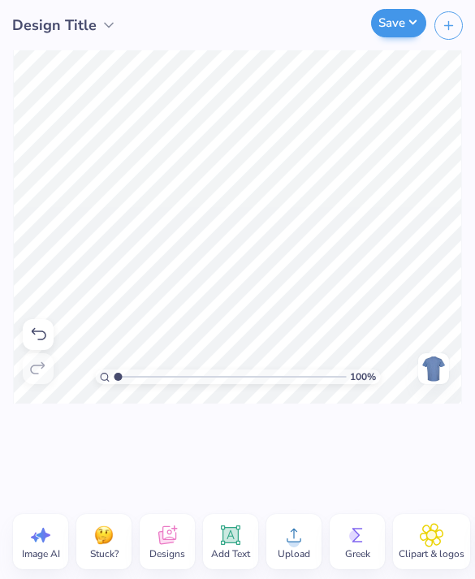
click at [400, 24] on button "Save" at bounding box center [398, 23] width 55 height 28
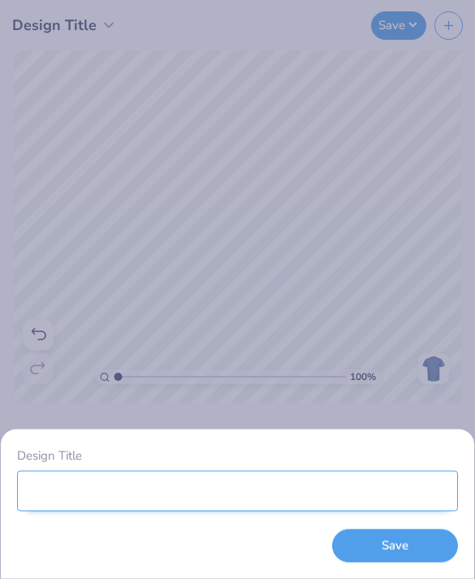
click at [224, 491] on input "Design Title" at bounding box center [237, 490] width 441 height 41
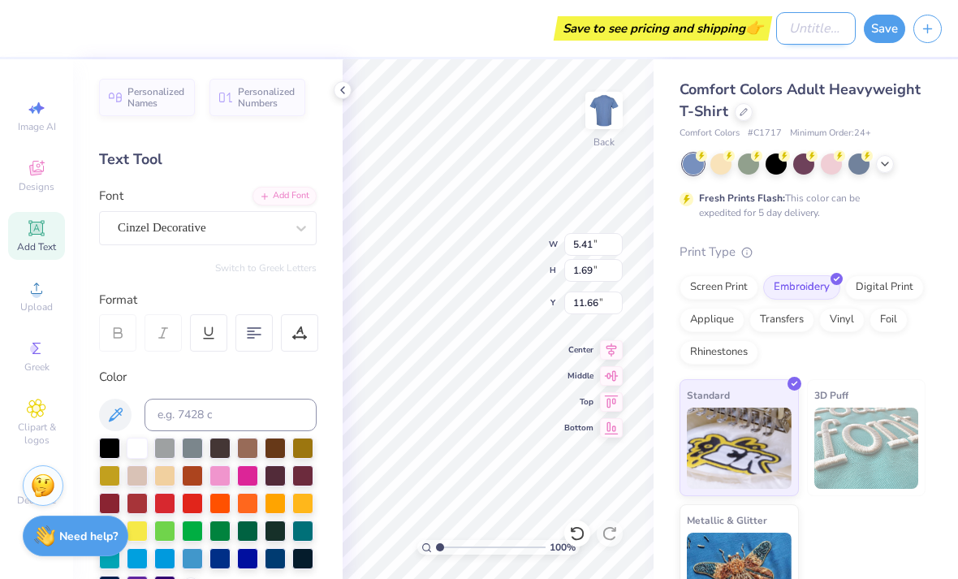
click at [795, 32] on input "Design Title" at bounding box center [816, 28] width 80 height 32
type input "NHS"
click at [878, 32] on button "Save" at bounding box center [883, 26] width 41 height 28
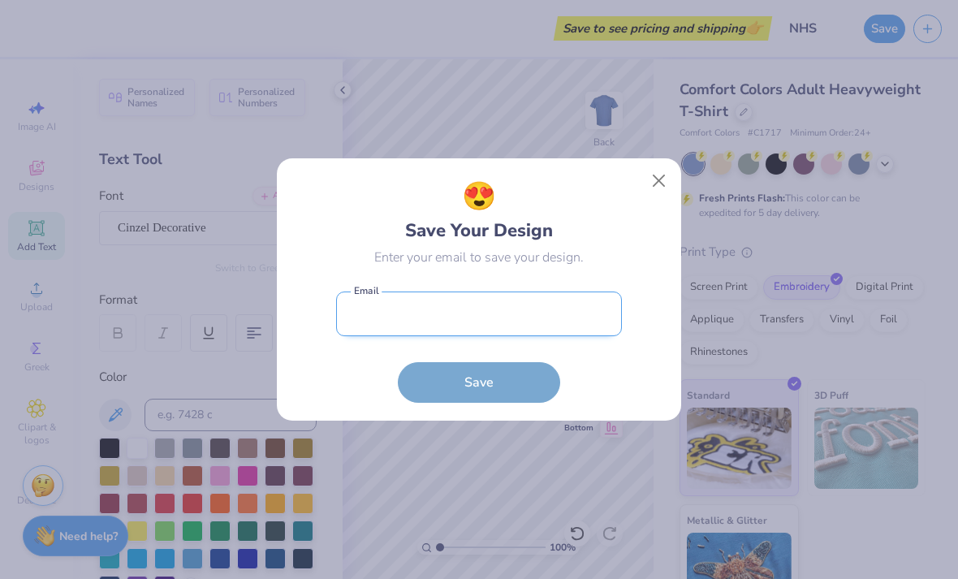
click at [531, 334] on input "email" at bounding box center [479, 313] width 286 height 45
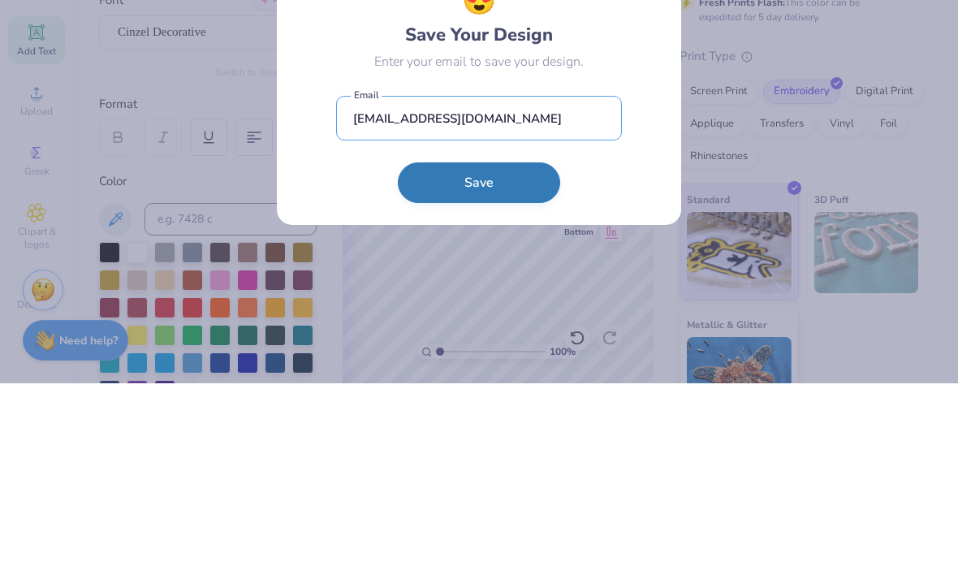
type input "[EMAIL_ADDRESS][DOMAIN_NAME]"
click at [534, 358] on button "Save" at bounding box center [479, 378] width 162 height 41
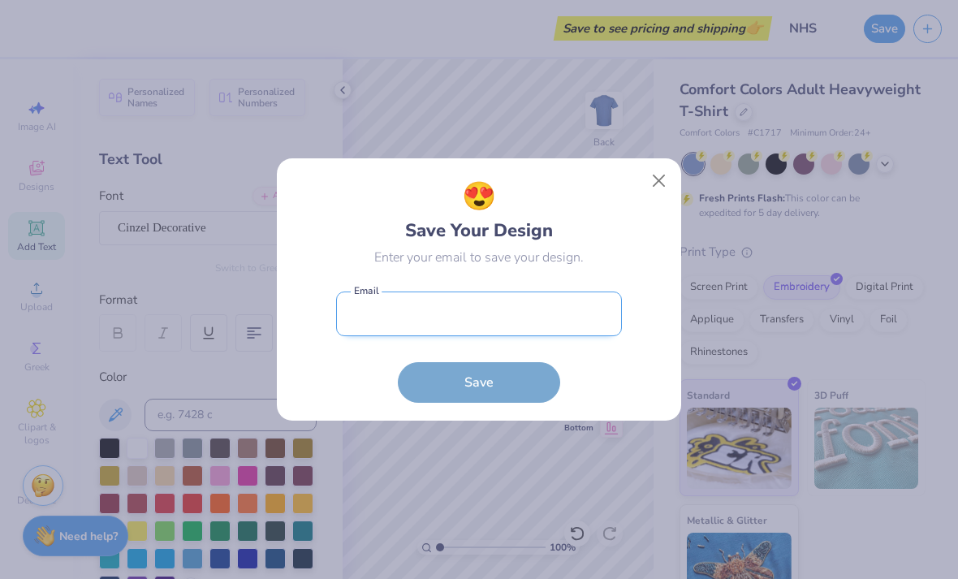
click at [514, 302] on input "email" at bounding box center [479, 313] width 286 height 45
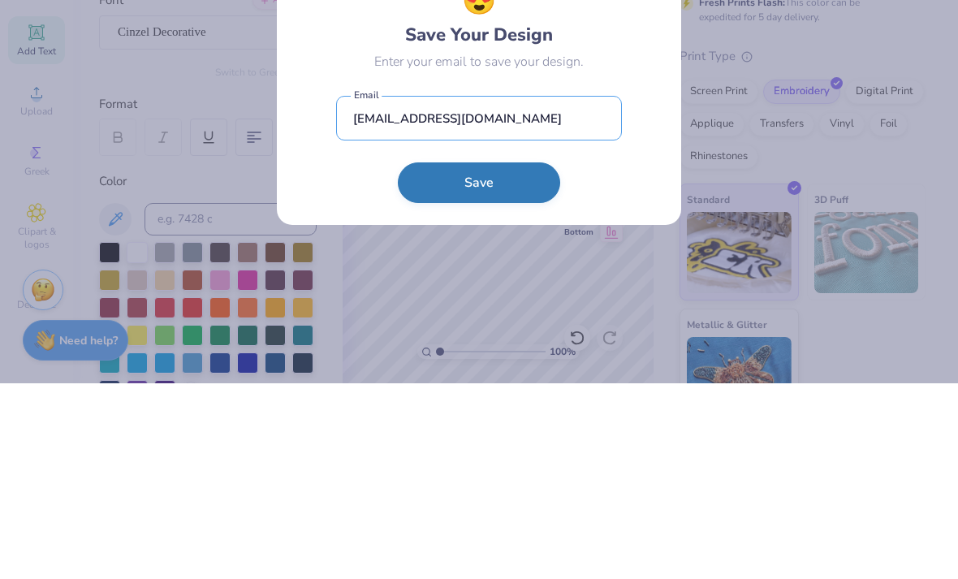
type input "[EMAIL_ADDRESS][DOMAIN_NAME]"
click at [501, 358] on button "Save" at bounding box center [479, 378] width 162 height 41
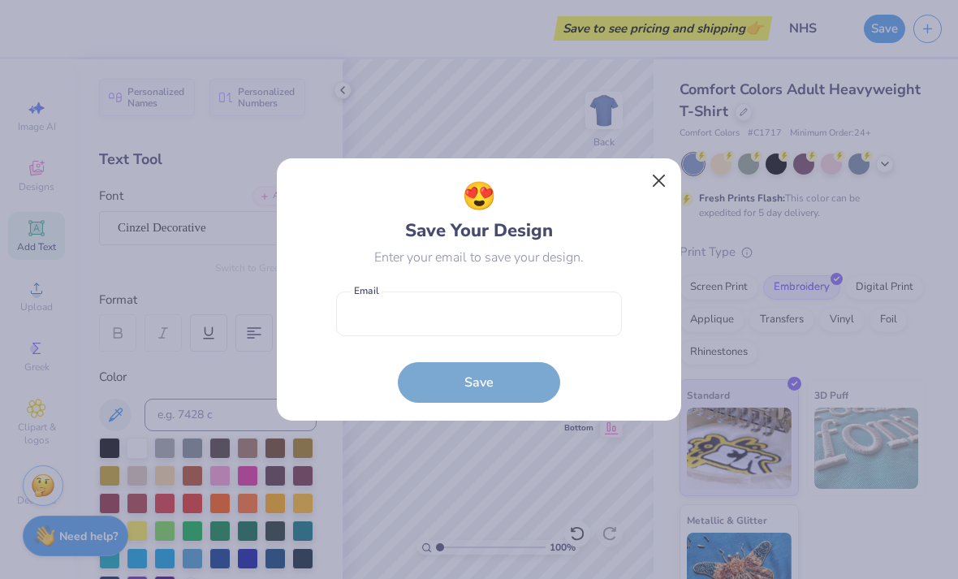
click at [649, 169] on button "Close" at bounding box center [658, 181] width 31 height 31
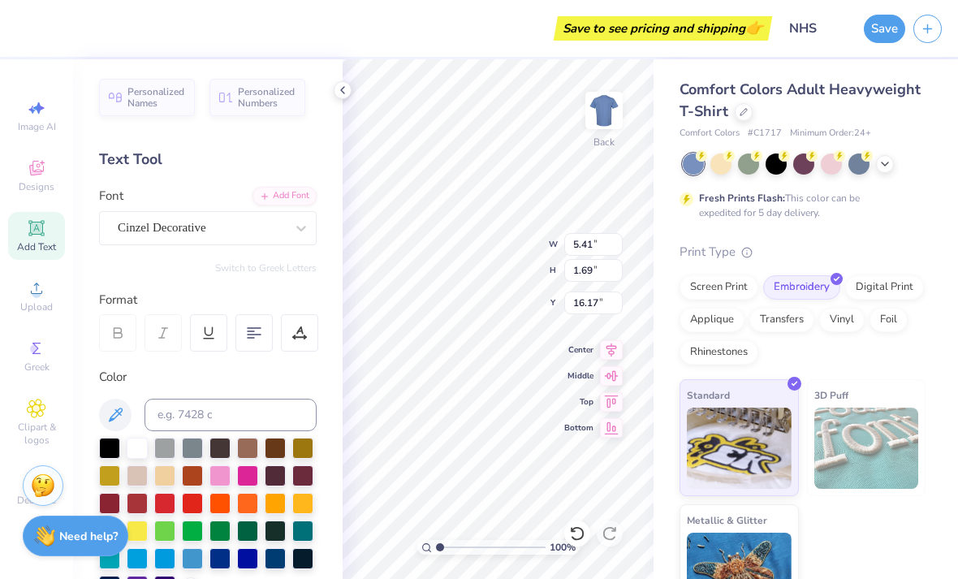
type input "15.65"
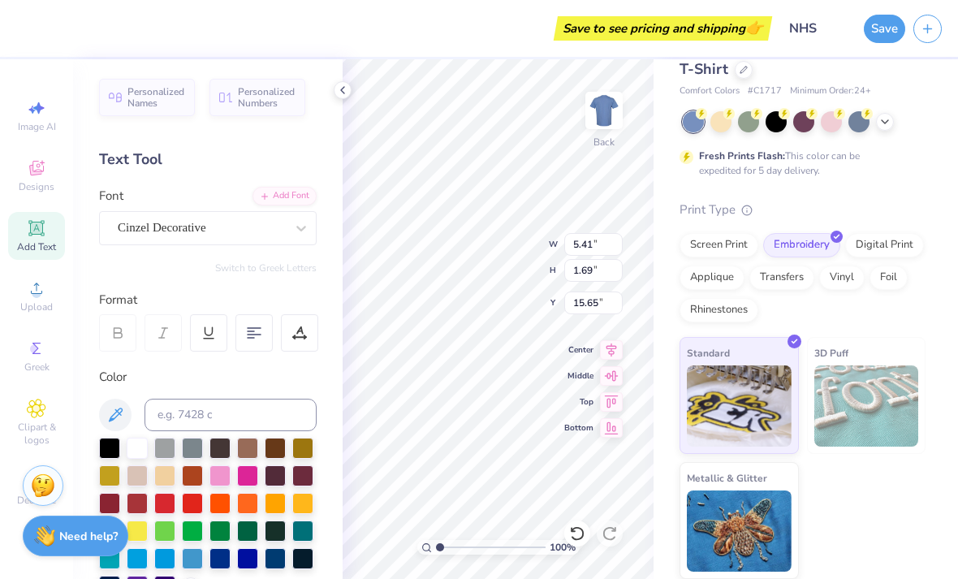
scroll to position [41, 0]
